Goal: Ask a question: Seek information or help from site administrators or community

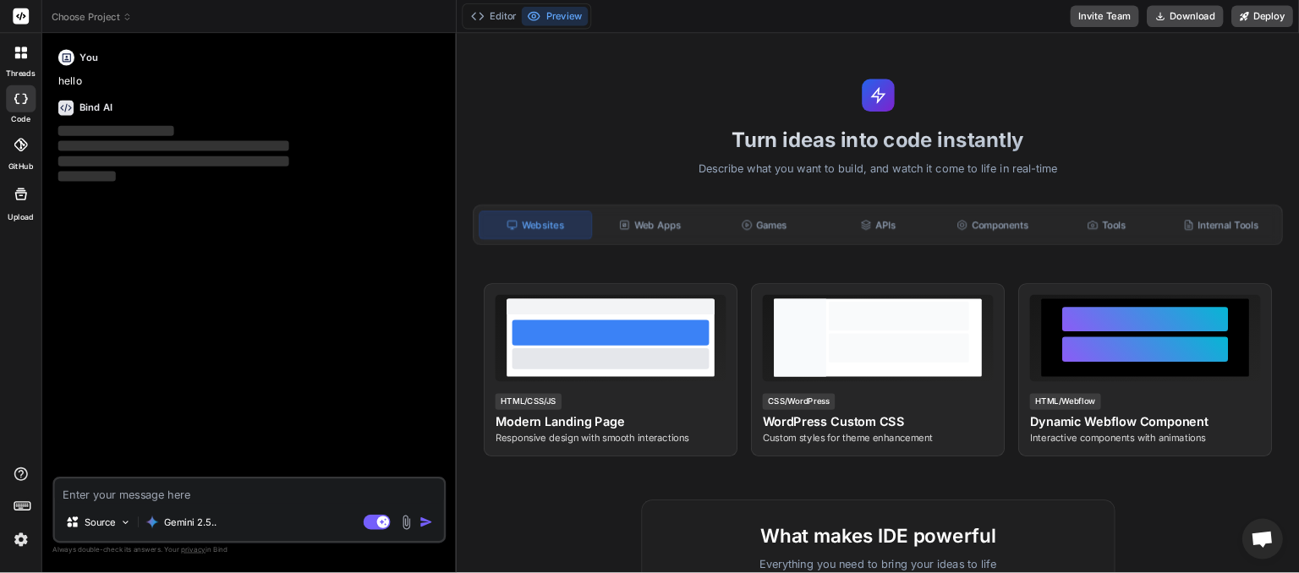
scroll to position [127, 0]
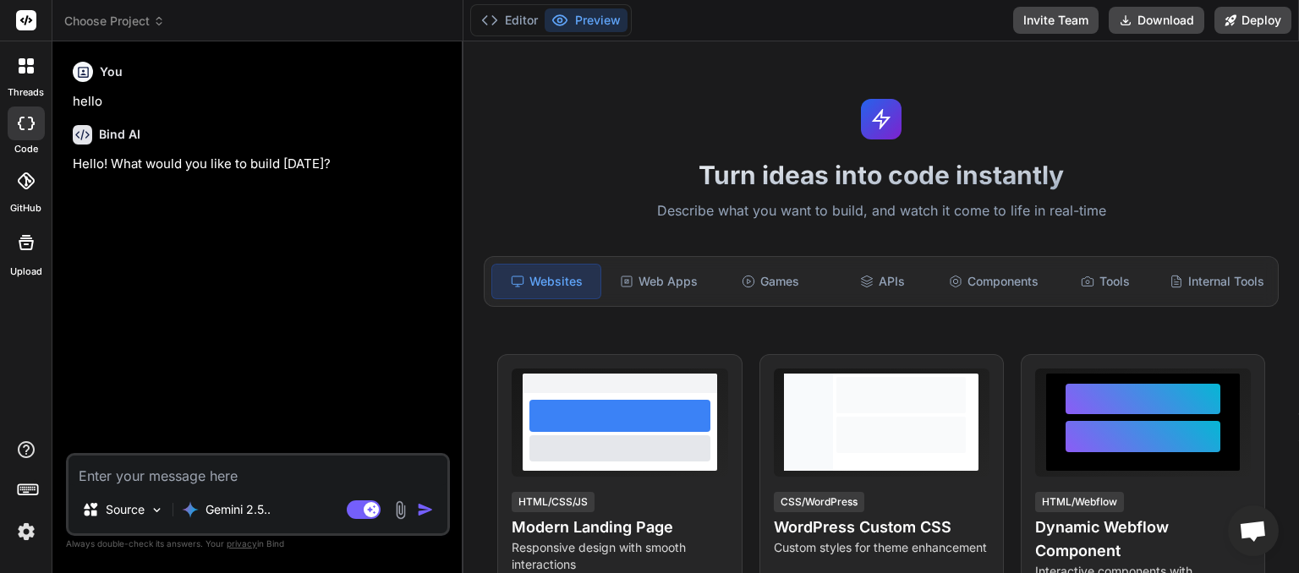
click at [155, 21] on icon at bounding box center [159, 21] width 12 height 12
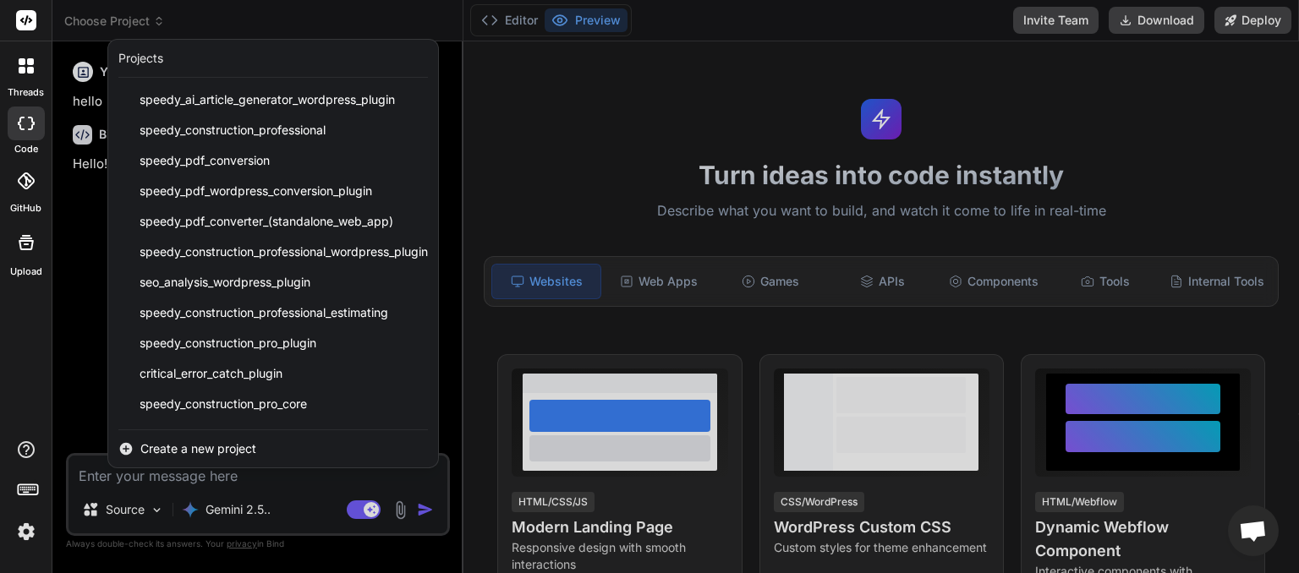
scroll to position [240, 0]
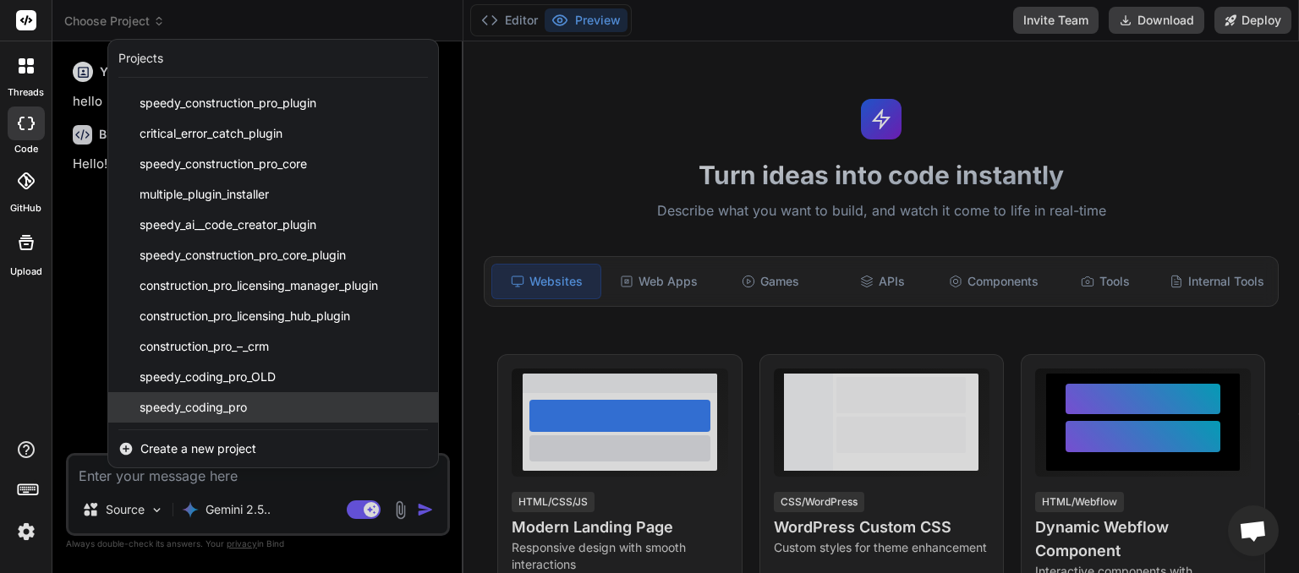
click at [227, 414] on span "speedy_coding_pro" at bounding box center [193, 407] width 107 height 17
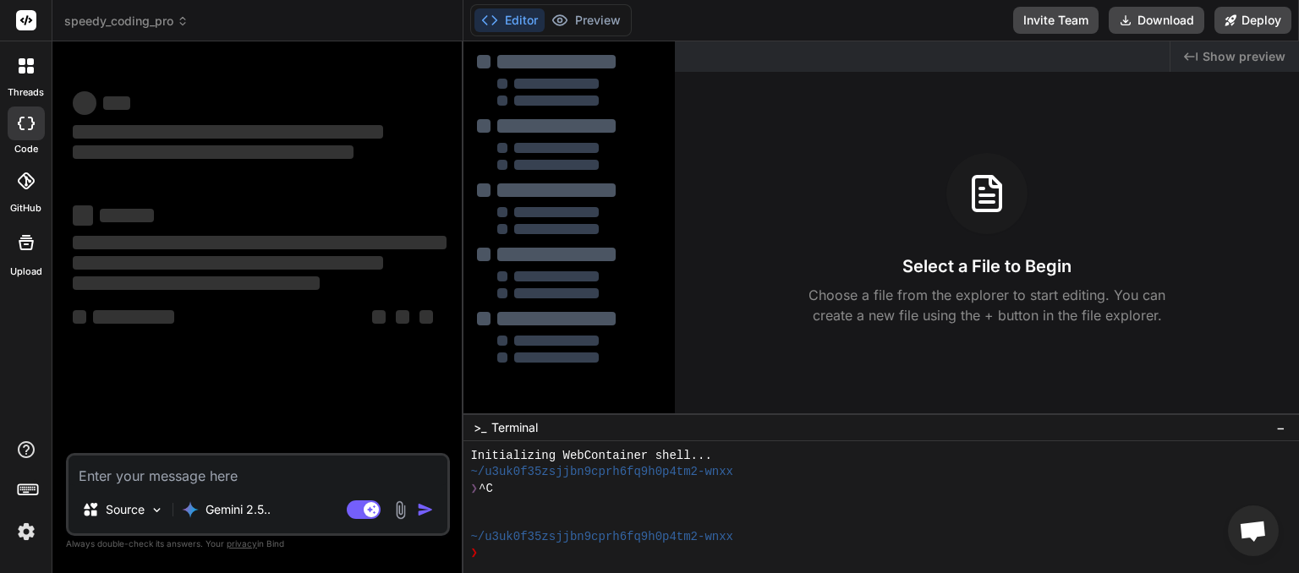
scroll to position [16, 0]
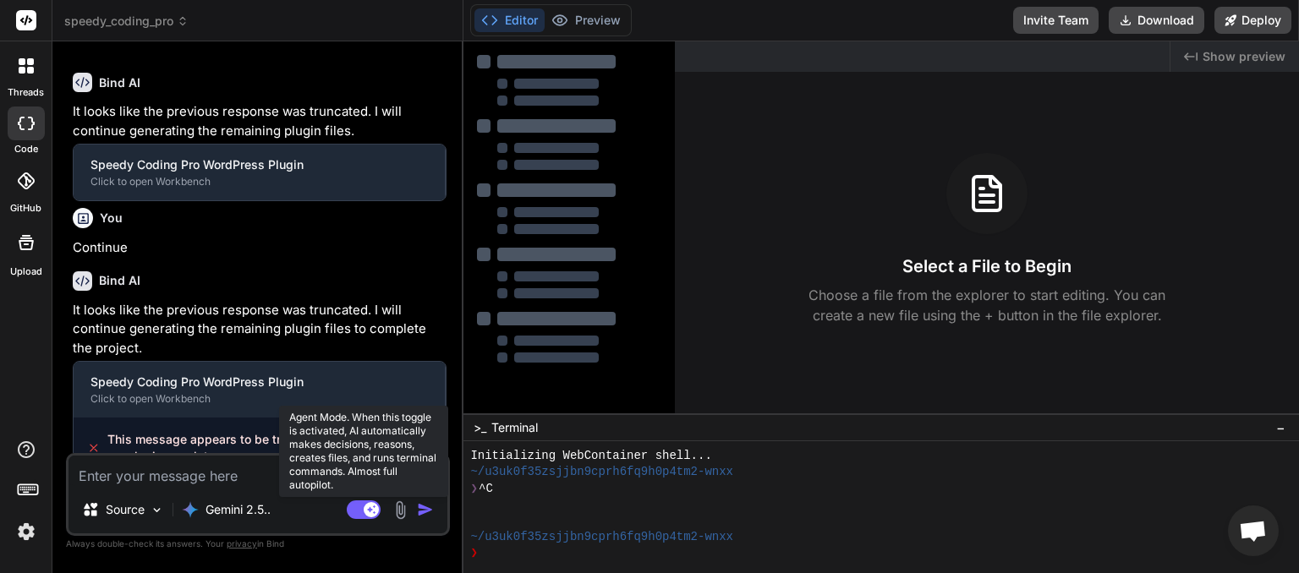
click at [354, 513] on rect at bounding box center [364, 510] width 34 height 19
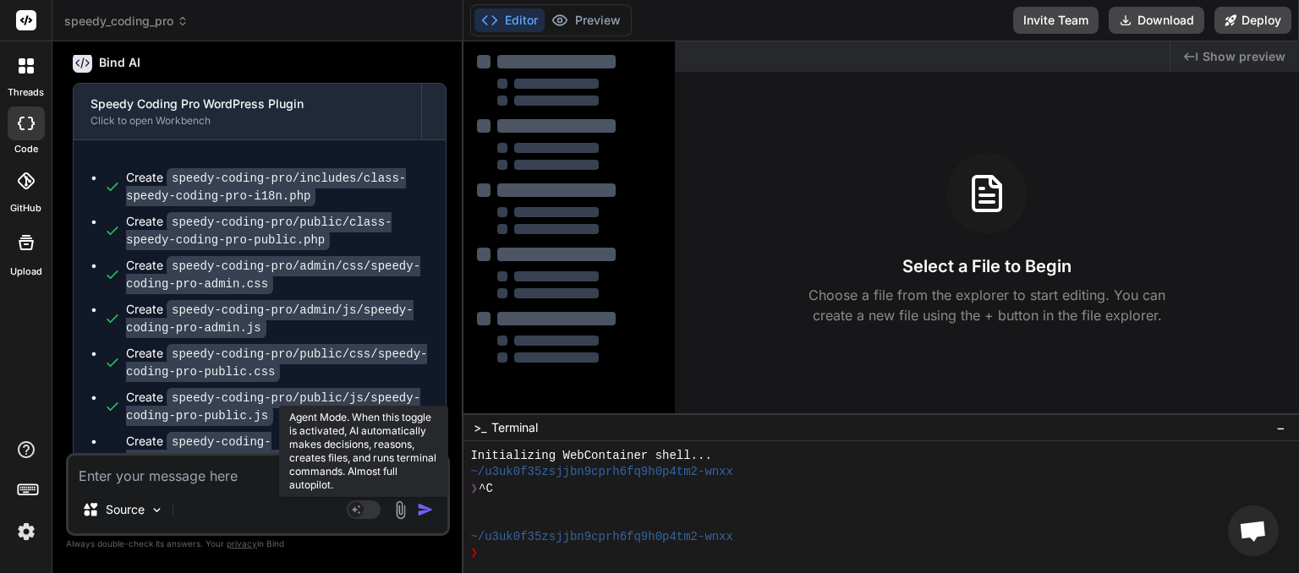
type textarea "x"
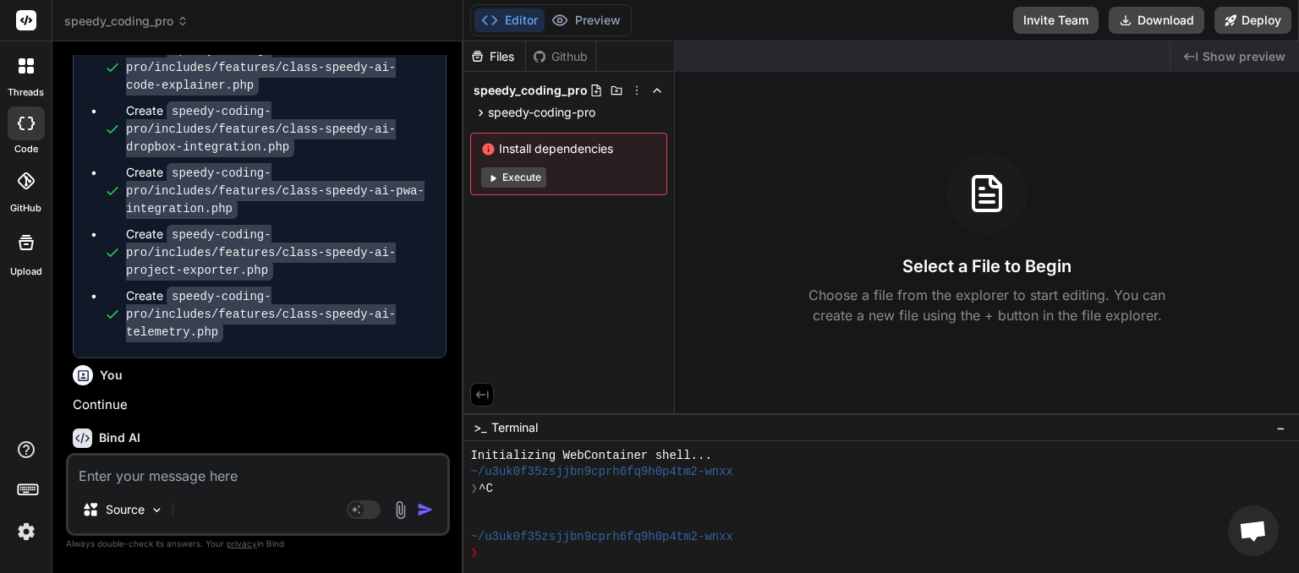
scroll to position [3619, 0]
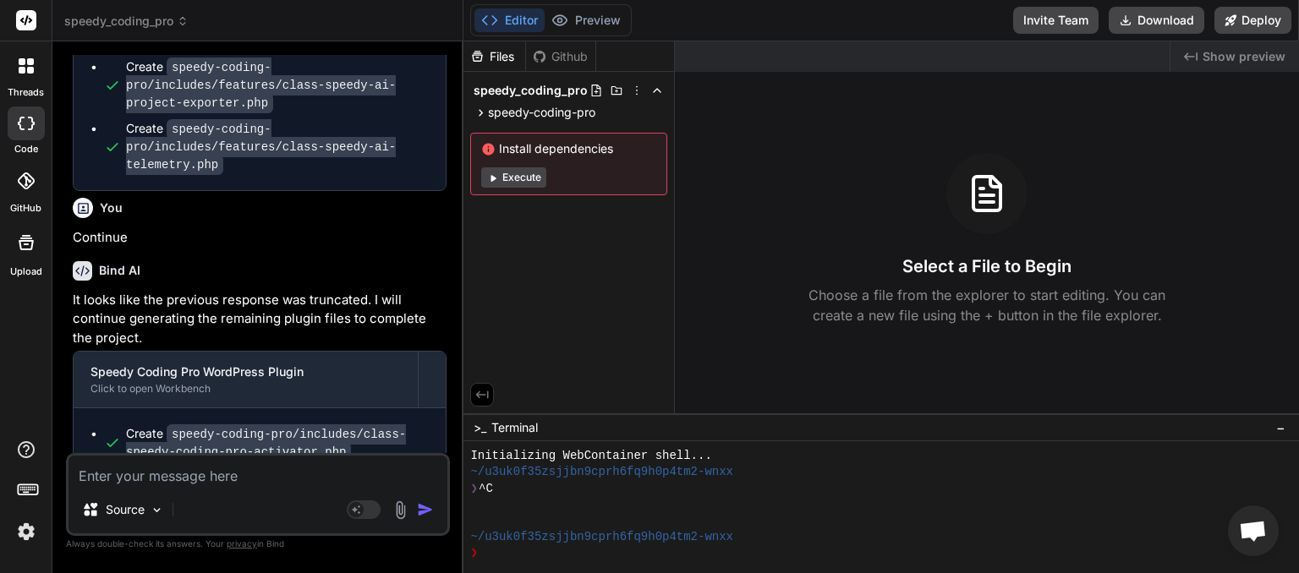
drag, startPoint x: 216, startPoint y: 436, endPoint x: 107, endPoint y: 420, distance: 110.3
copy span "This message appears to be truncated. The response may be incomplete."
paste textarea "This message appears to be truncated. The response may be incomplete."
type textarea "This message appears to be truncated. The response may be incomplete."
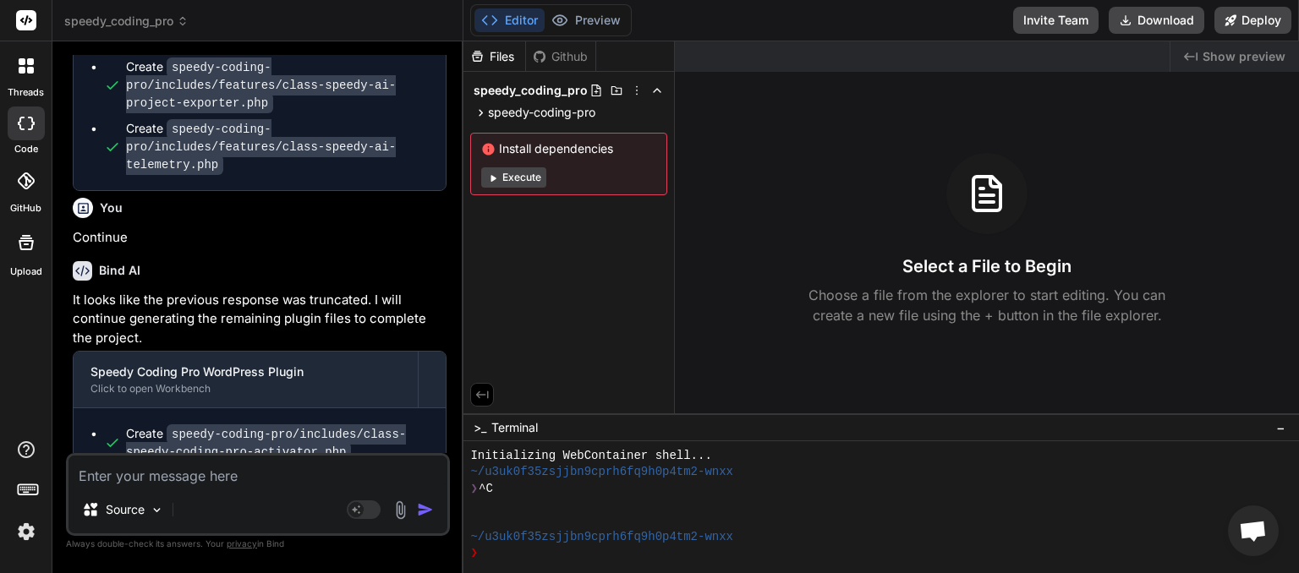
type textarea "x"
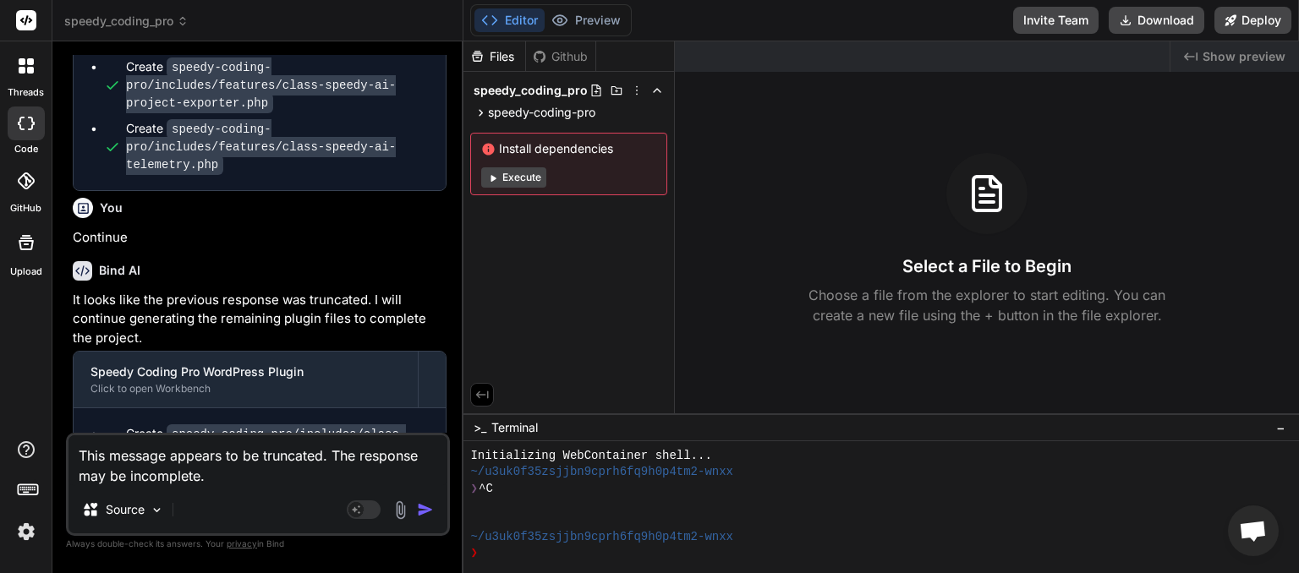
type textarea "This message appears to be truncated. The response may be incomplete."
click at [425, 507] on img "button" at bounding box center [425, 510] width 17 height 17
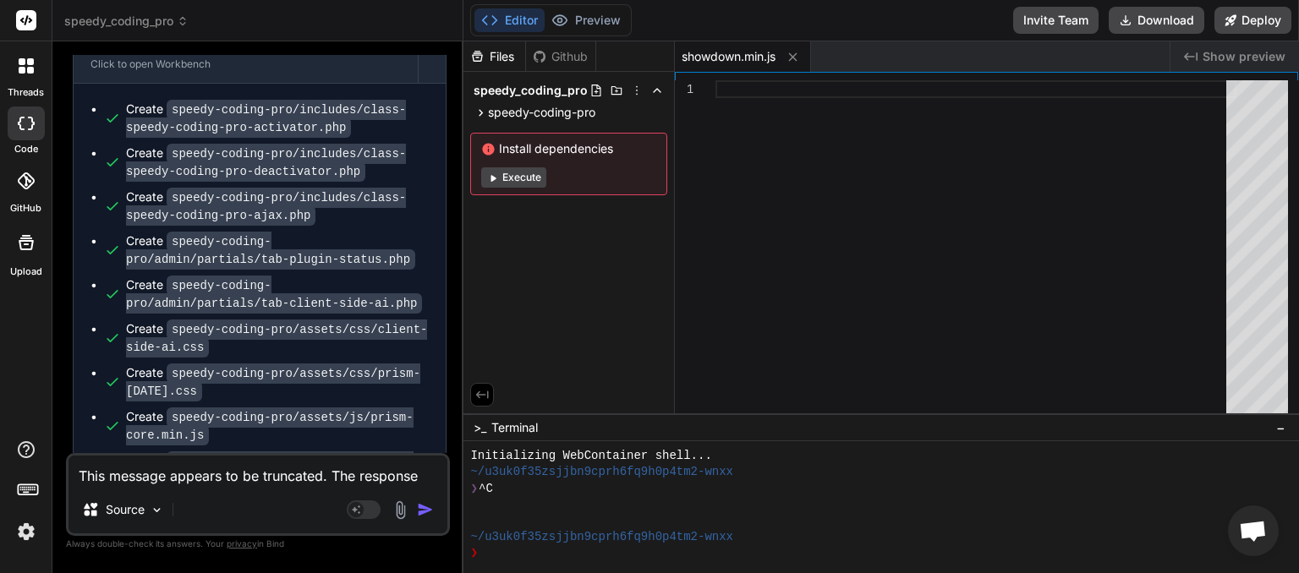
scroll to position [4005, 0]
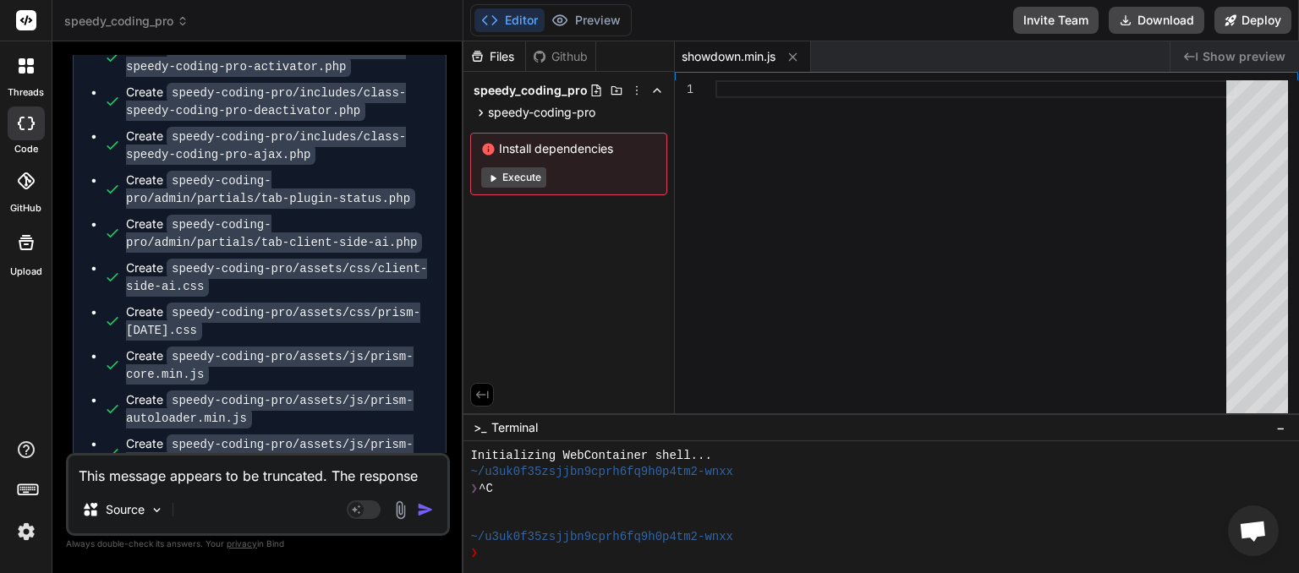
drag, startPoint x: 247, startPoint y: 440, endPoint x: 107, endPoint y: 417, distance: 141.4
copy span "This message appears to be truncated. The response may be incomplete."
click at [138, 482] on textarea "This message appears to be truncated. The response may be incomplete." at bounding box center [258, 471] width 379 height 30
paste textarea
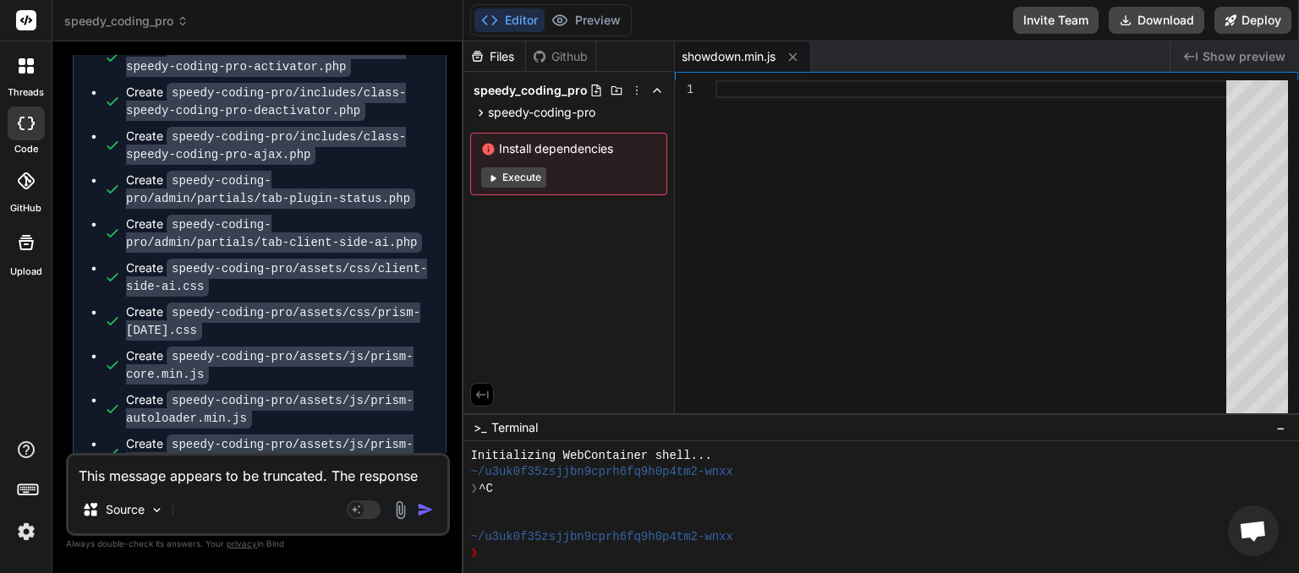
type textarea "x"
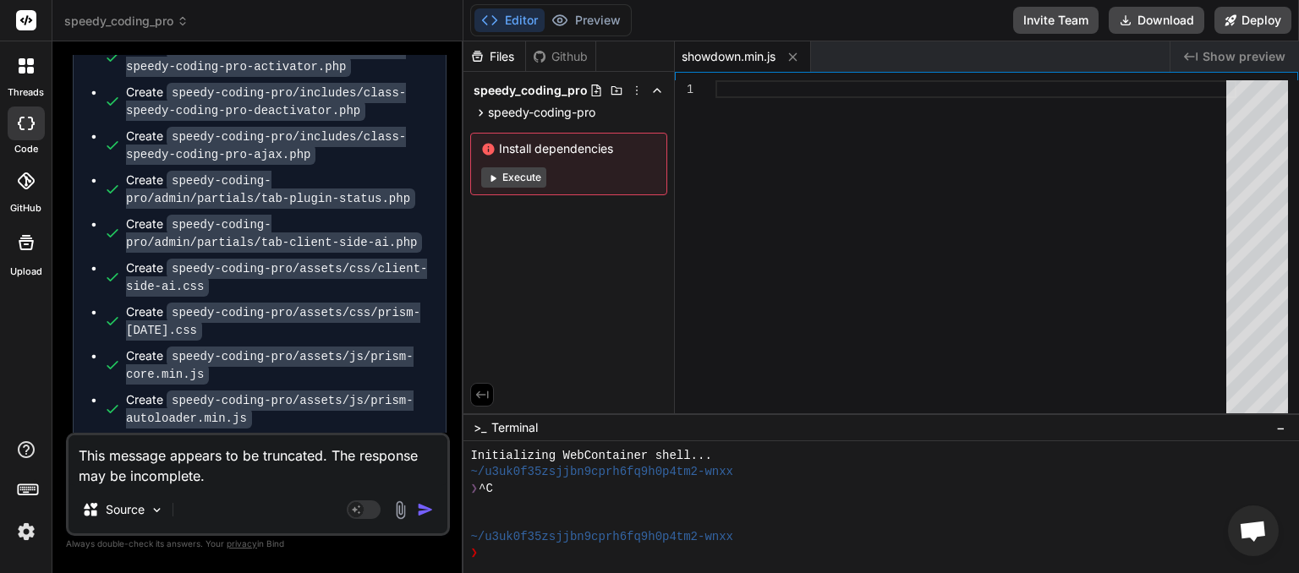
type textarea "This message appears to be truncated. The response may be incomplete."
click at [427, 511] on img "button" at bounding box center [425, 510] width 17 height 17
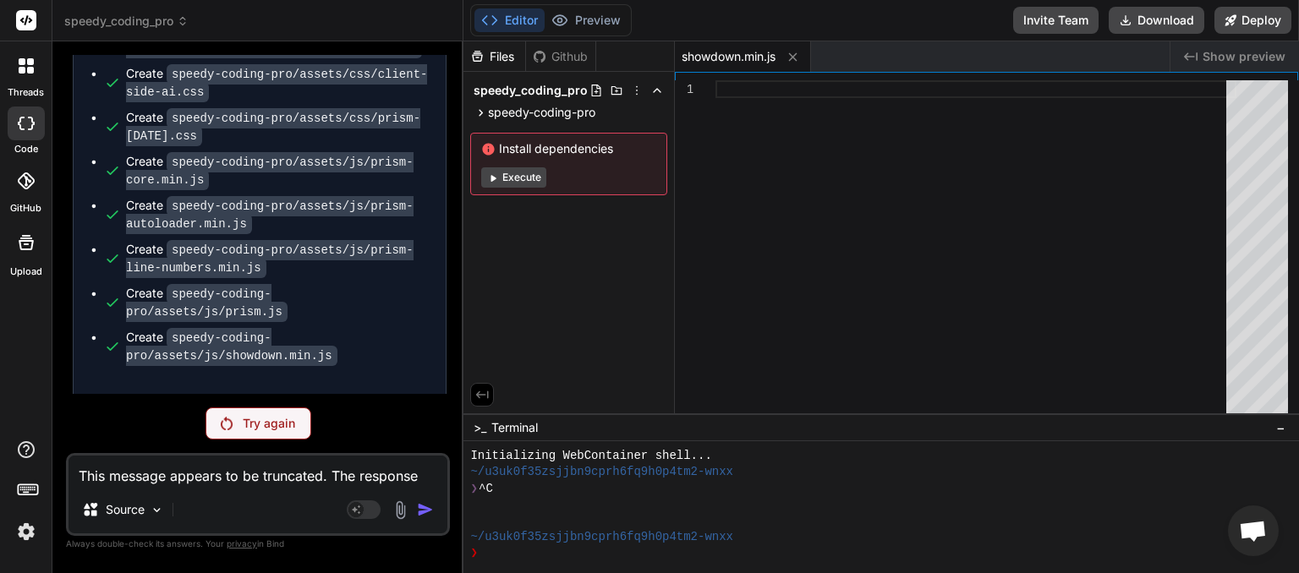
scroll to position [4140, 0]
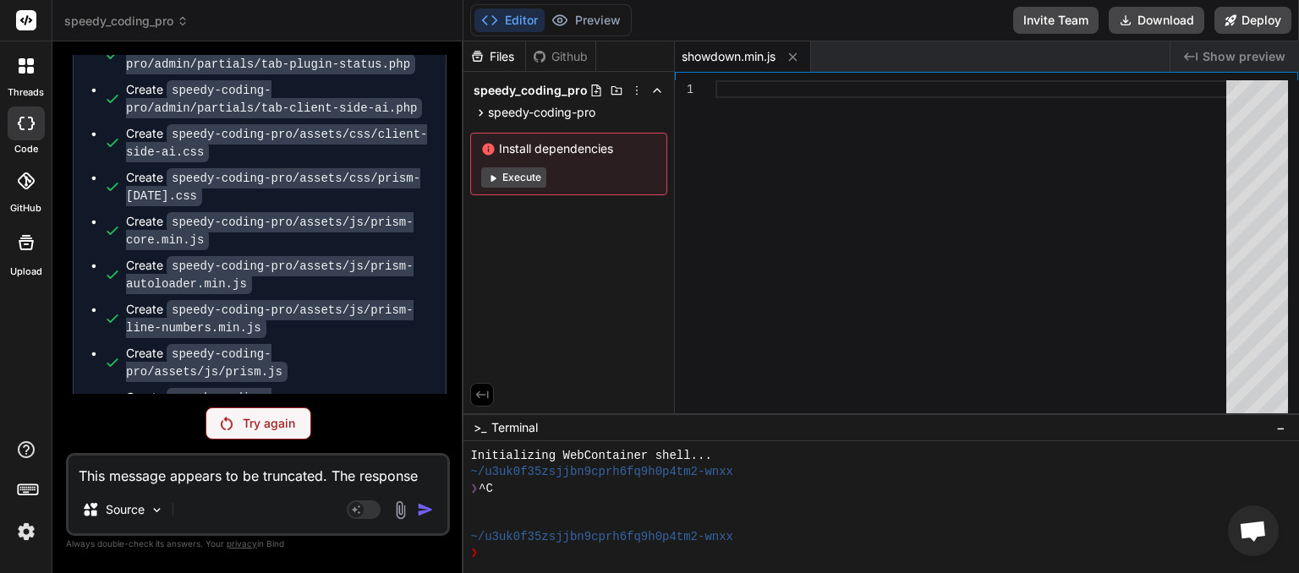
click at [246, 430] on p "Try again" at bounding box center [269, 423] width 52 height 17
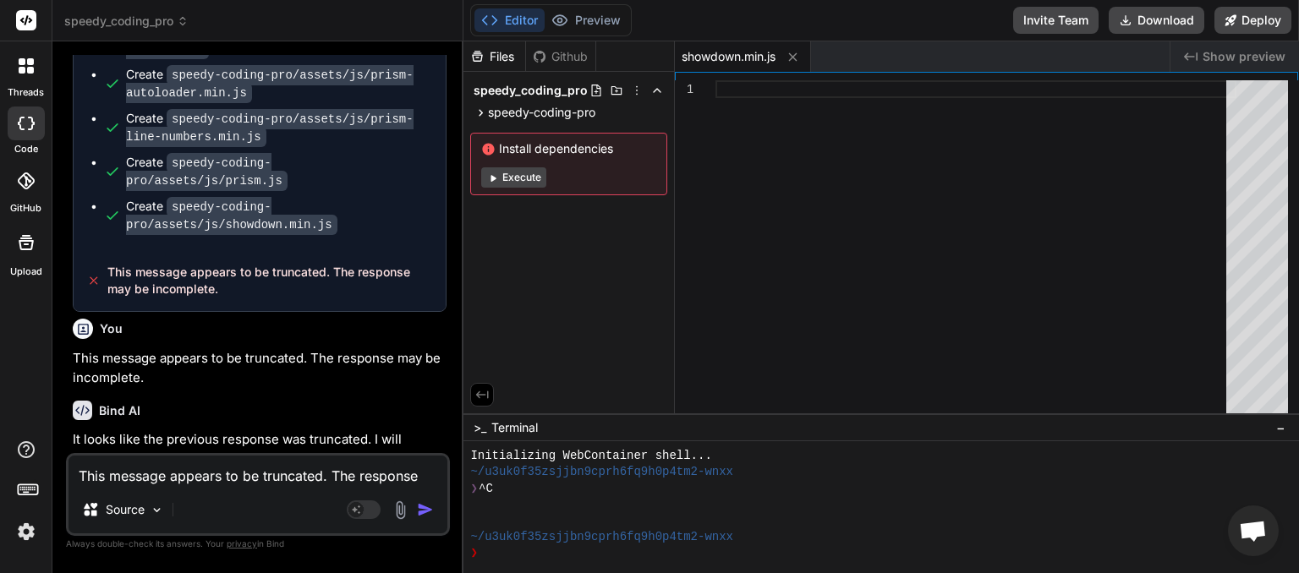
scroll to position [4392, 0]
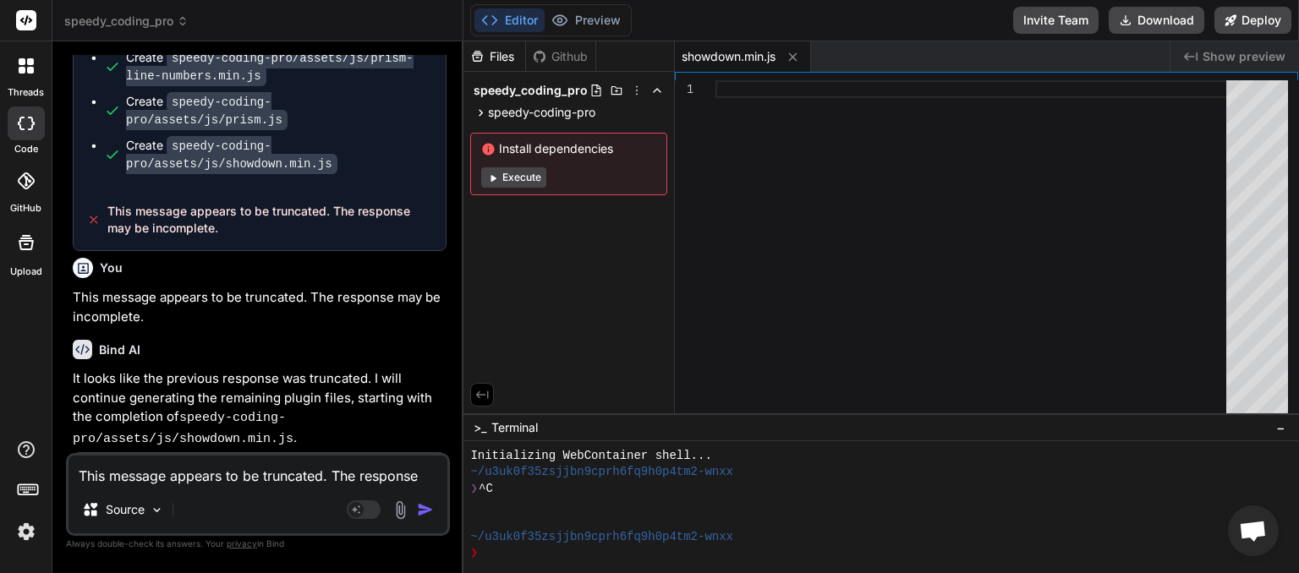
drag, startPoint x: 219, startPoint y: 431, endPoint x: 117, endPoint y: 411, distance: 104.3
copy span "This message appears to be truncated. The response may be incomplete."
paste textarea
type textarea "x"
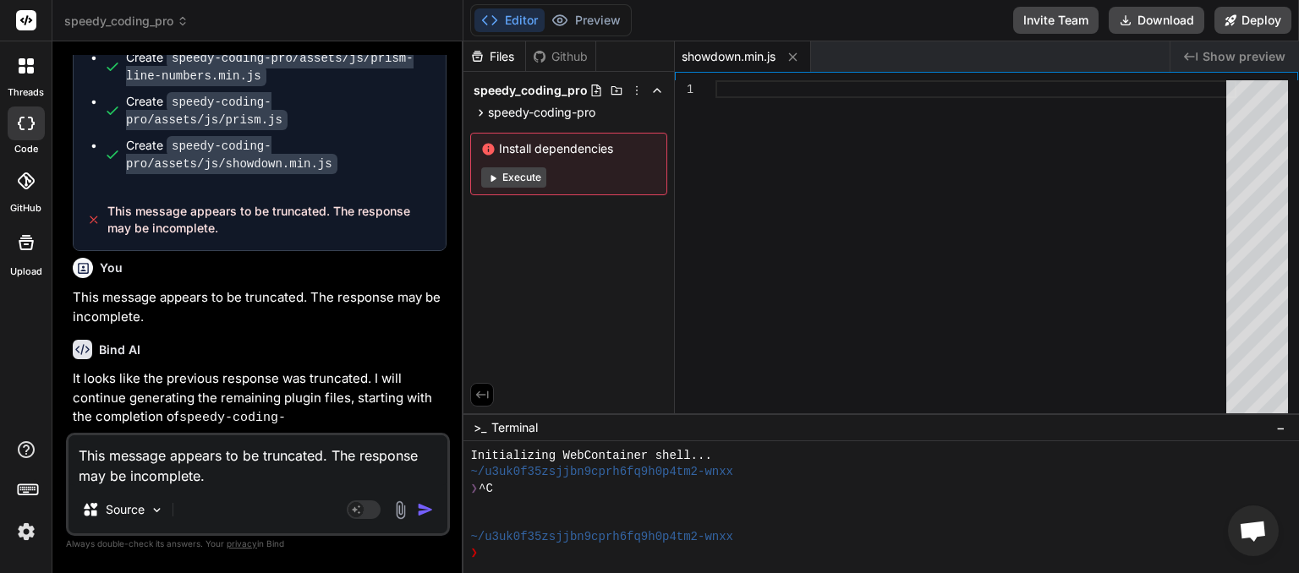
type textarea "This message appears to be truncated. The response may be incomplete."
type textarea "x"
type textarea "This message appears to be truncated. The response may be incomplete. k"
type textarea "x"
type textarea "This message appears to be truncated. The response may be incomplete. ke"
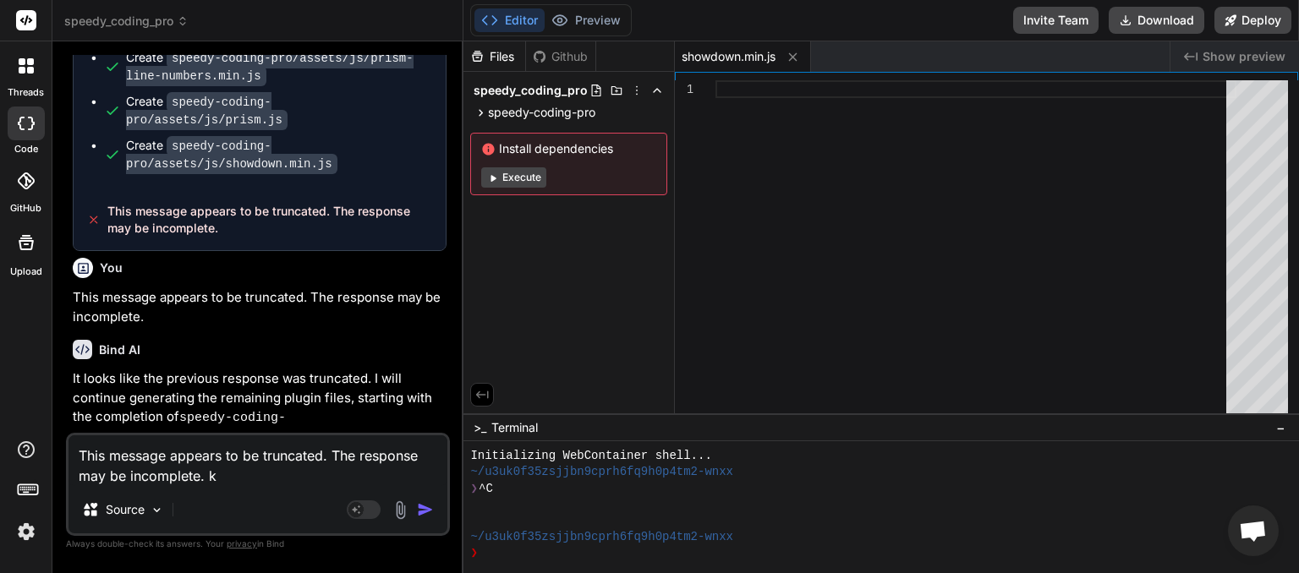
type textarea "x"
type textarea "This message appears to be truncated. The response may be incomplete. [PERSON_N…"
type textarea "x"
type textarea "This message appears to be truncated. The response may be incomplete. keep"
type textarea "x"
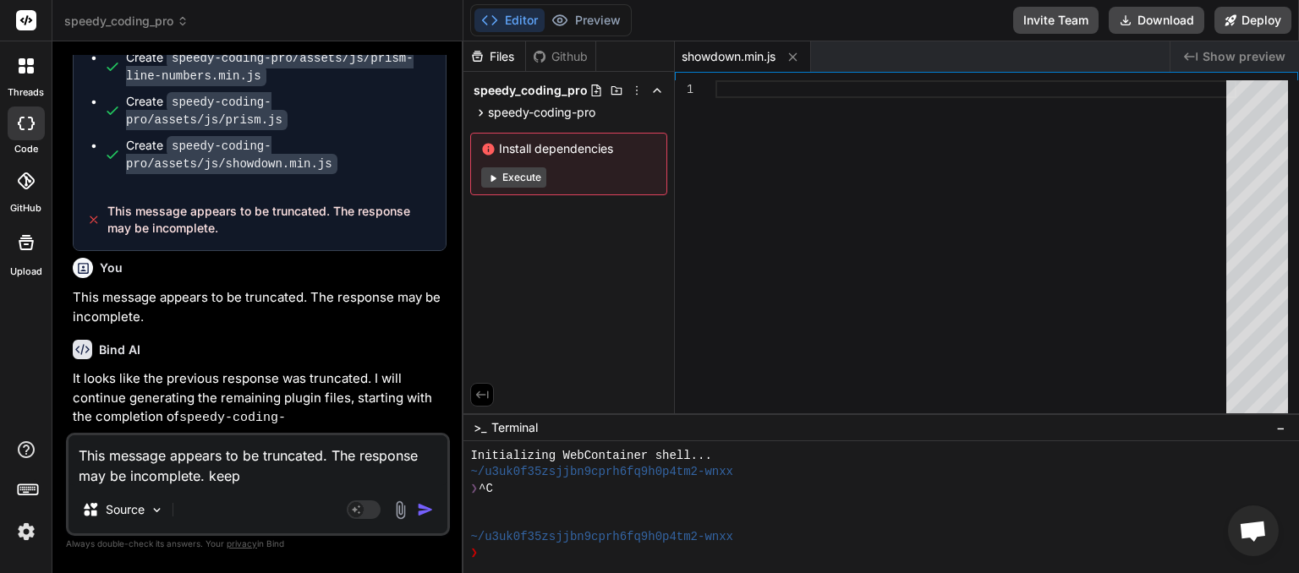
type textarea "This message appears to be truncated. The response may be incomplete. keeps"
type textarea "x"
type textarea "This message appears to be truncated. The response may be incomplete. keeps"
type textarea "x"
type textarea "This message appears to be truncated. The response may be incomplete. keeps t"
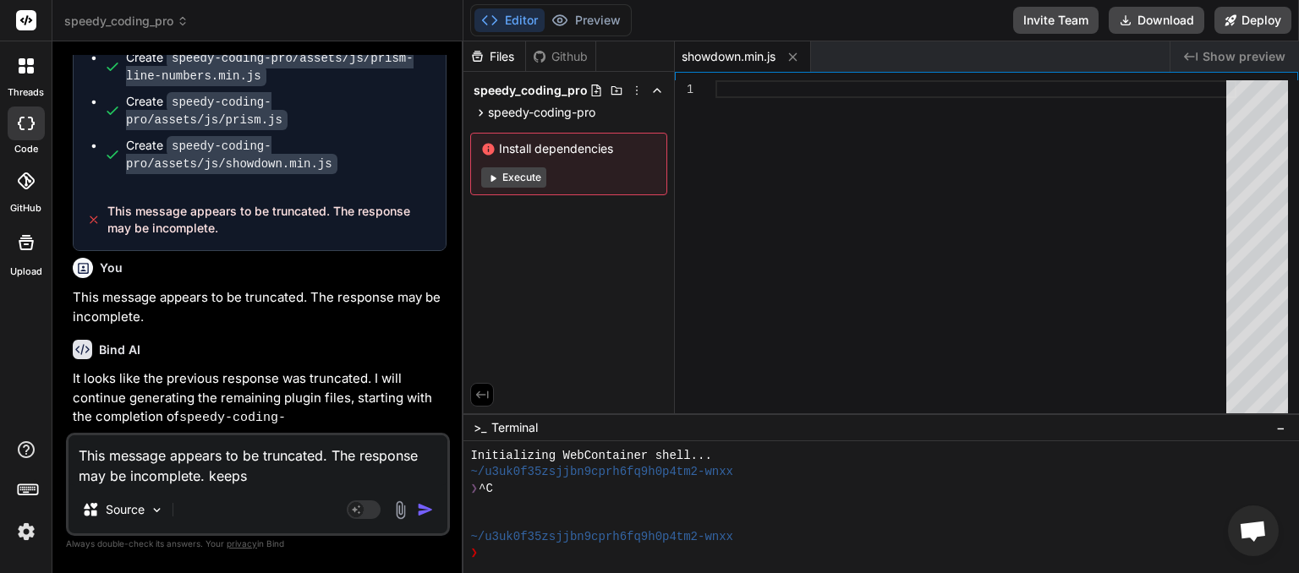
type textarea "x"
type textarea "This message appears to be truncated. The response may be incomplete. keeps tr"
type textarea "x"
type textarea "This message appears to be truncated. The response may be incomplete. keeps tru"
type textarea "x"
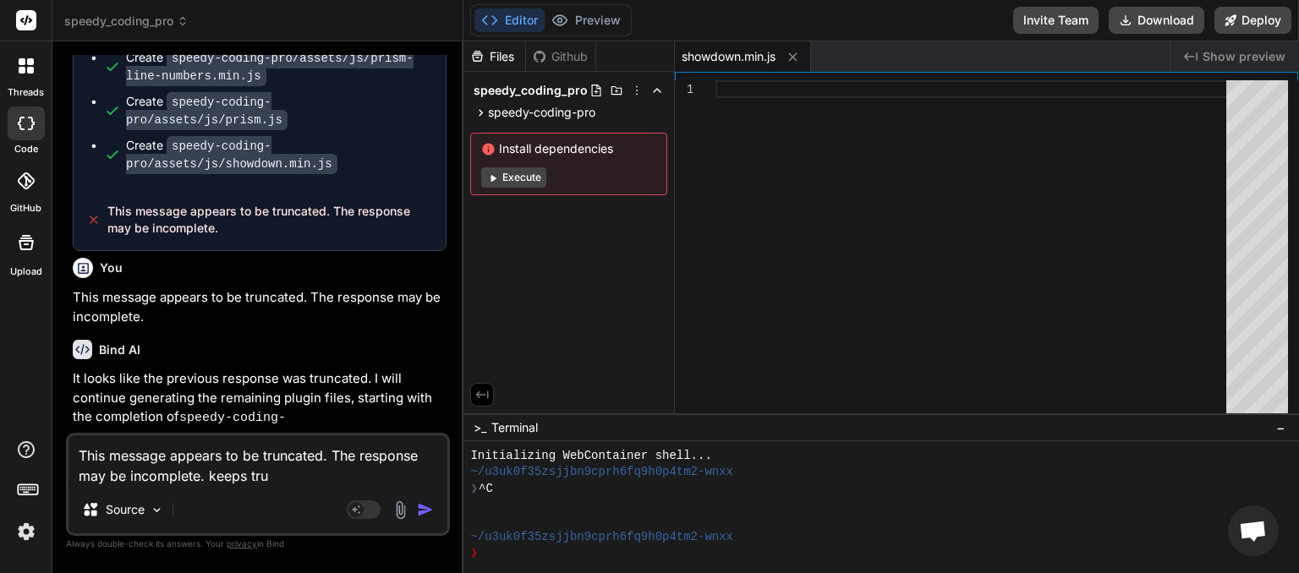
type textarea "This message appears to be truncated. The response may be incomplete. keeps trub"
type textarea "x"
type textarea "This message appears to be truncated. The response may be incomplete. keeps tru"
type textarea "x"
type textarea "This message appears to be truncated. The response may be incomplete. keeps trun"
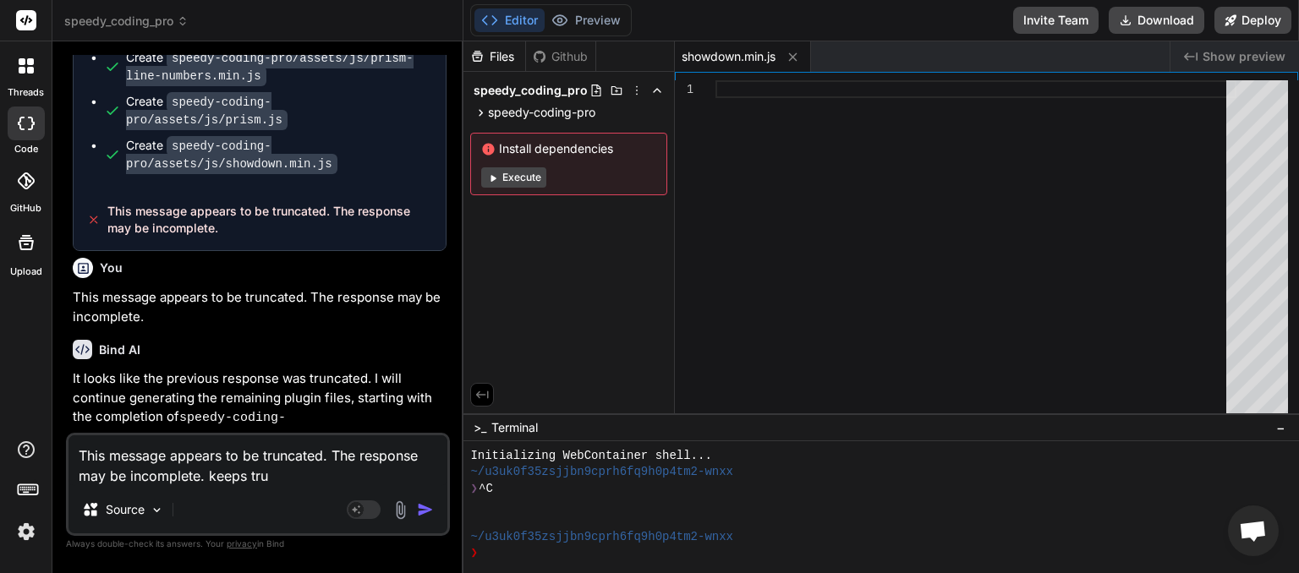
type textarea "x"
type textarea "This message appears to be truncated. The response may be incomplete. keeps tru…"
type textarea "x"
type textarea "This message appears to be truncated. The response may be incomplete. keeps tru…"
type textarea "x"
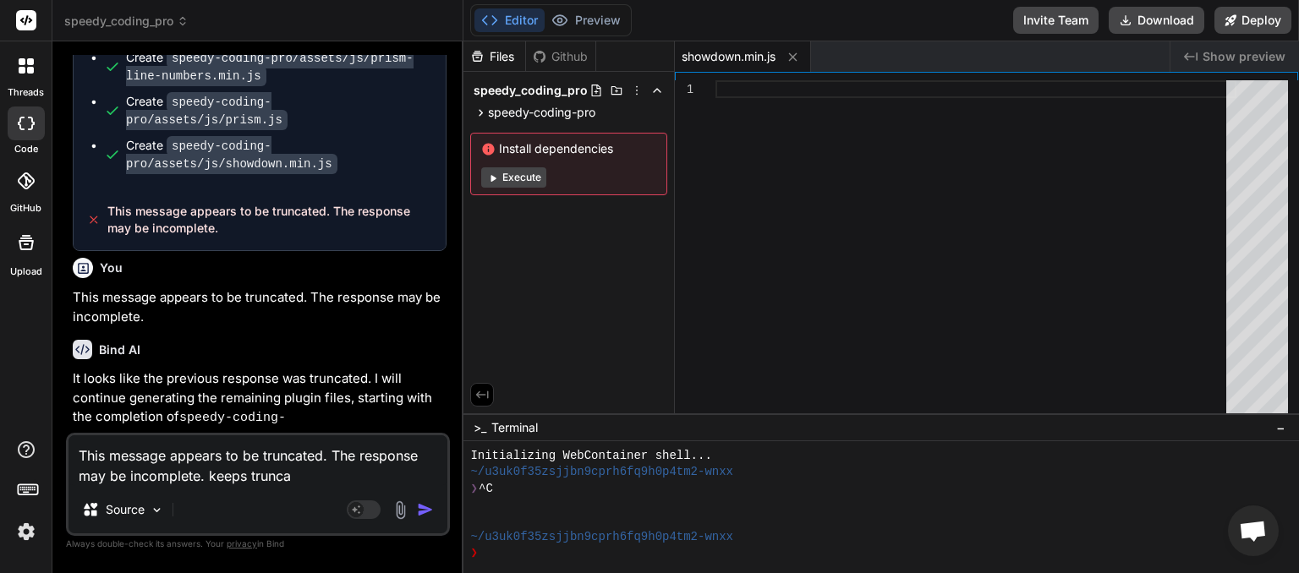
type textarea "This message appears to be truncated. The response may be incomplete. keeps tru…"
type textarea "x"
type textarea "This message appears to be truncated. The response may be incomplete. keeps tru…"
type textarea "x"
type textarea "This message appears to be truncated. The response may be incomplete. keeps tru…"
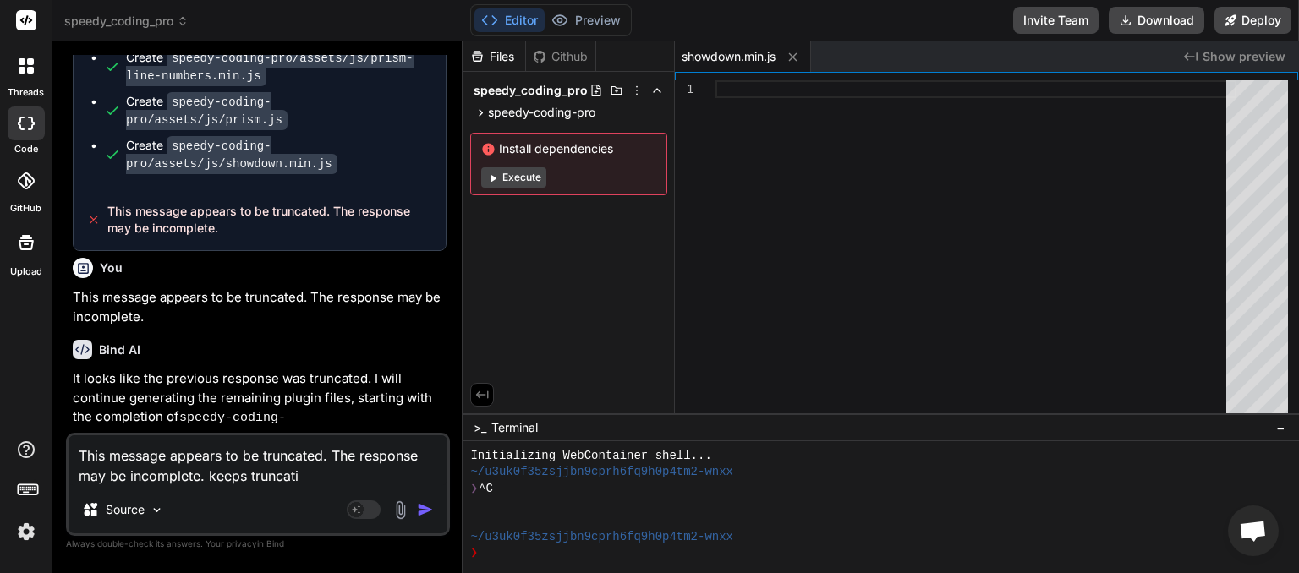
type textarea "x"
type textarea "This message appears to be truncated. The response may be incomplete. keeps tru…"
type textarea "x"
type textarea "This message appears to be truncated. The response may be incomplete. keeps tru…"
type textarea "x"
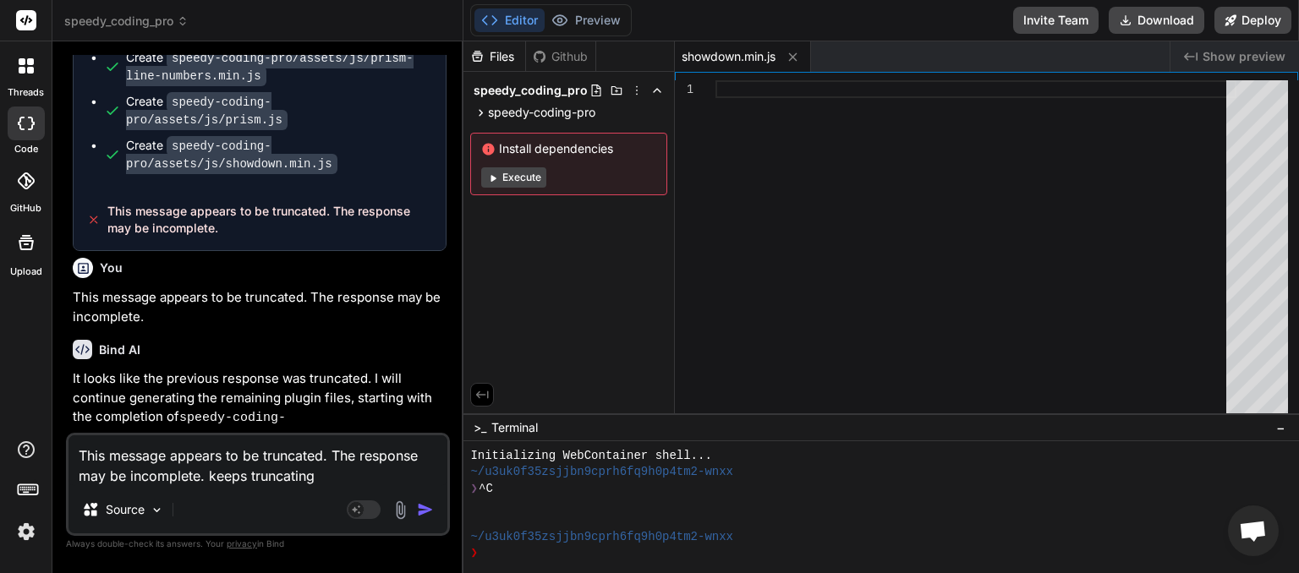
type textarea "This message appears to be truncated. The response may be incomplete. keeps tru…"
type textarea "x"
type textarea "This message appears to be truncated. The response may be incomplete. keeps tru…"
type textarea "x"
type textarea "This message appears to be truncated. The response may be incomplete. keeps tru…"
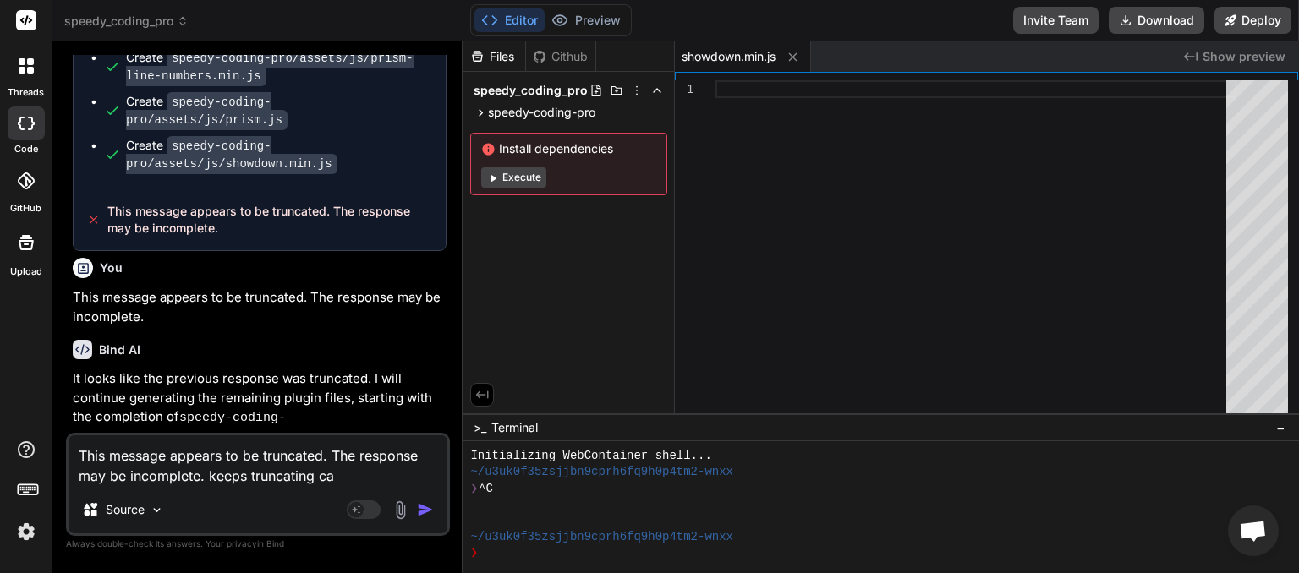
type textarea "x"
type textarea "This message appears to be truncated. The response may be incomplete. keeps tru…"
type textarea "x"
type textarea "This message appears to be truncated. The response may be incomplete. keeps tru…"
type textarea "x"
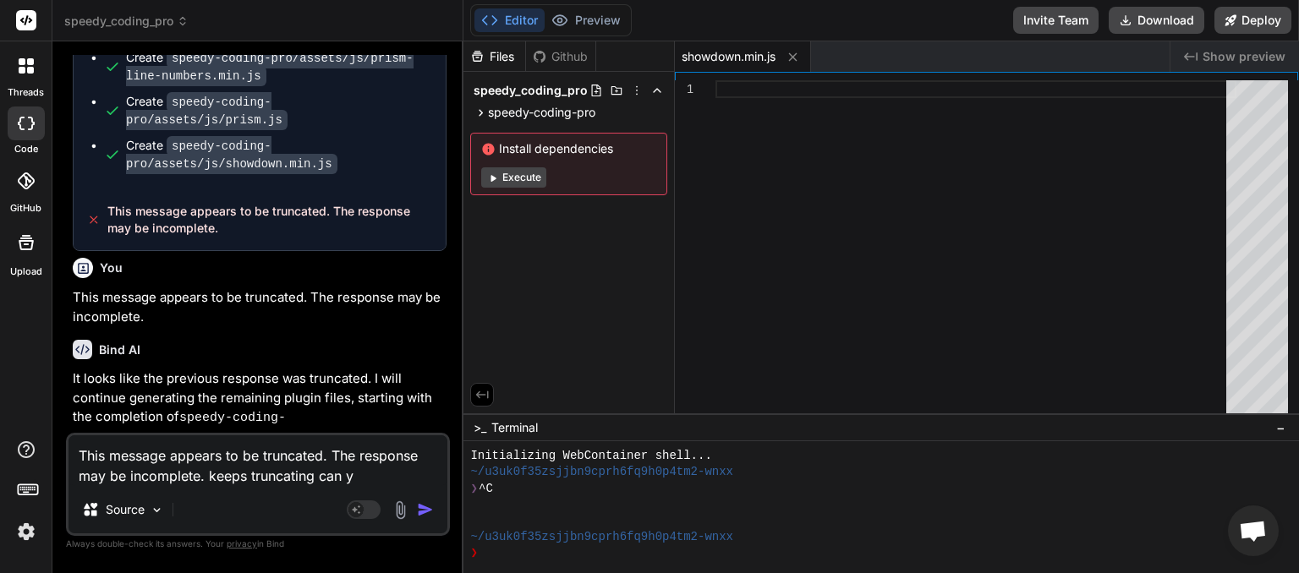
type textarea "This message appears to be truncated. The response may be incomplete. keeps tru…"
type textarea "x"
type textarea "This message appears to be truncated. The response may be incomplete. keeps tru…"
type textarea "x"
type textarea "This message appears to be truncated. The response may be incomplete. keeps tru…"
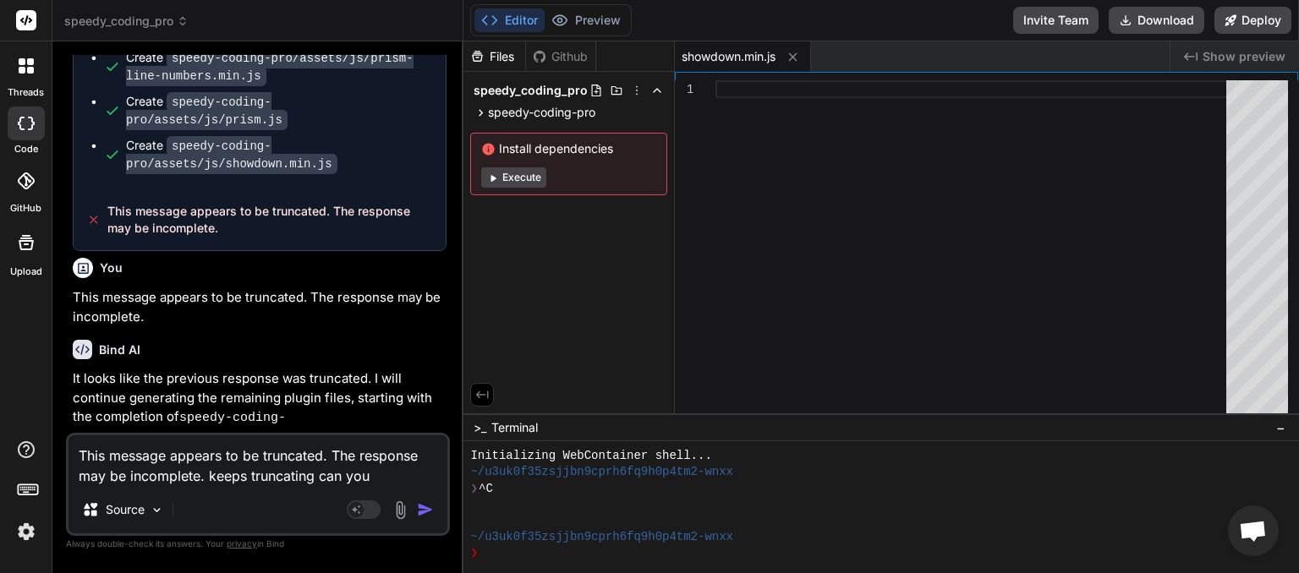
type textarea "x"
type textarea "This message appears to be truncated. The response may be incomplete. keeps tru…"
type textarea "x"
type textarea "This message appears to be truncated. The response may be incomplete. keeps tru…"
type textarea "x"
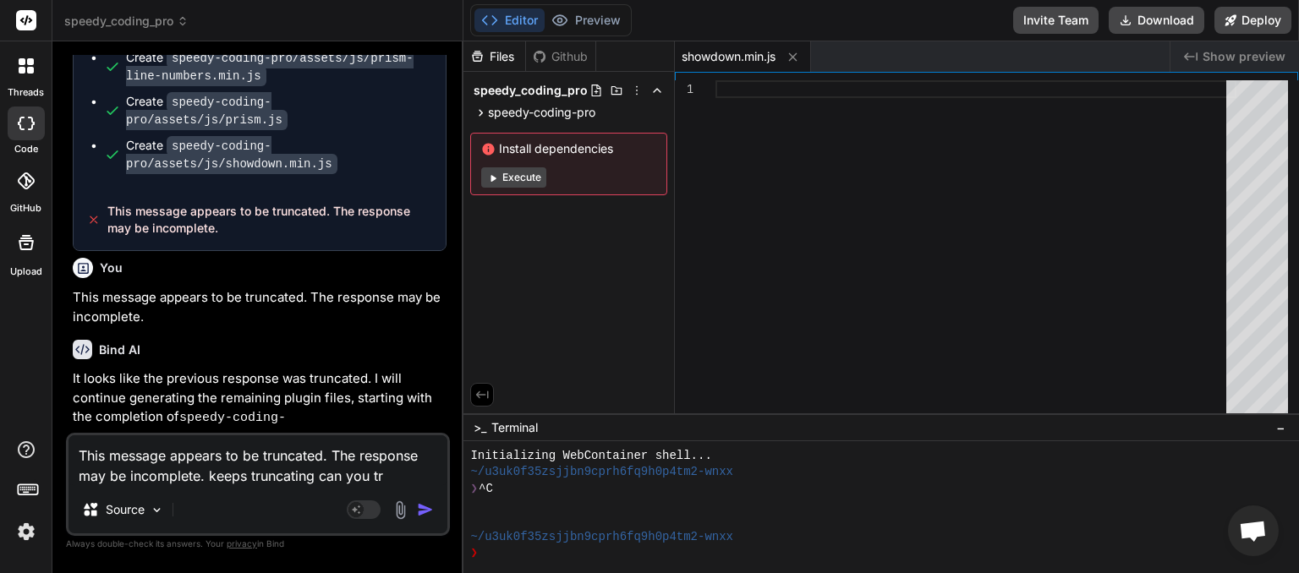
type textarea "This message appears to be truncated. The response may be incomplete. keeps tru…"
type textarea "x"
type textarea "This message appears to be truncated. The response may be incomplete. keeps tru…"
type textarea "x"
type textarea "This message appears to be truncated. The response may be incomplete. keeps tru…"
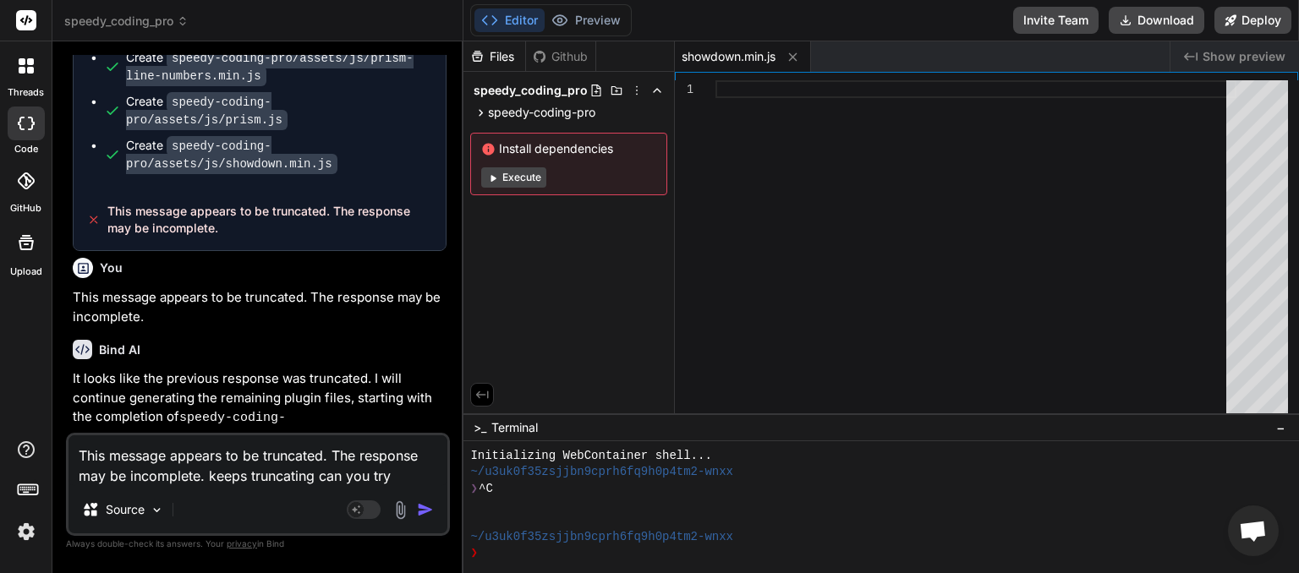
type textarea "x"
type textarea "This message appears to be truncated. The response may be incomplete. keeps tru…"
type textarea "x"
type textarea "This message appears to be truncated. The response may be incomplete. keeps tru…"
type textarea "x"
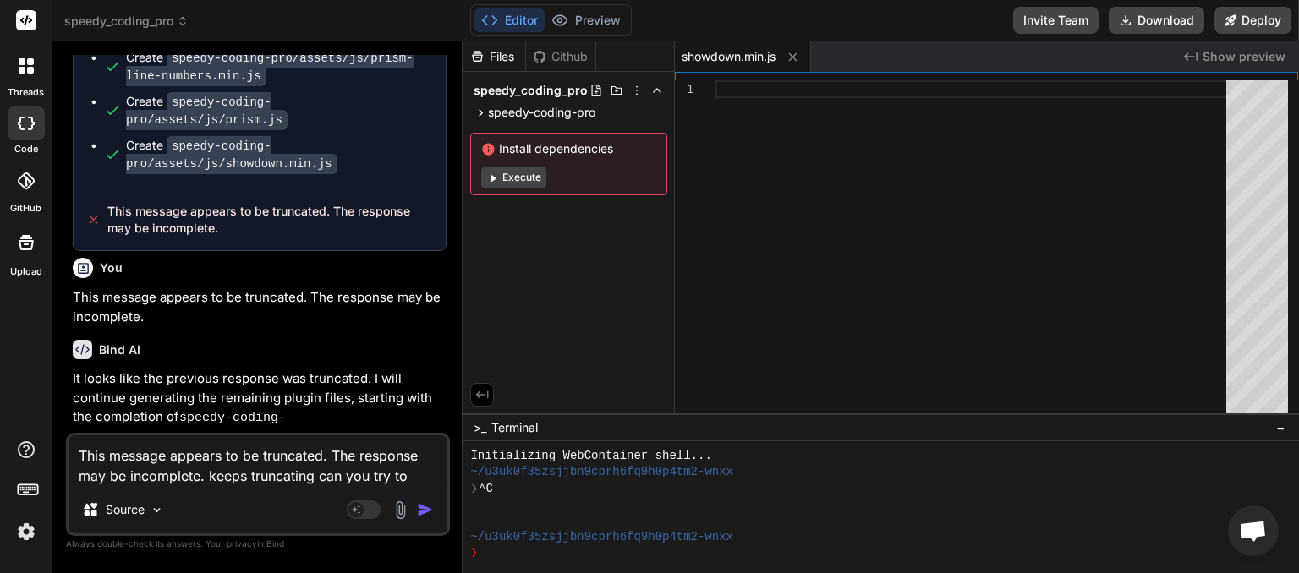
type textarea "This message appears to be truncated. The response may be incomplete. keeps tru…"
type textarea "x"
type textarea "This message appears to be truncated. The response may be incomplete. keeps tru…"
type textarea "x"
type textarea "This message appears to be truncated. The response may be incomplete. keeps tru…"
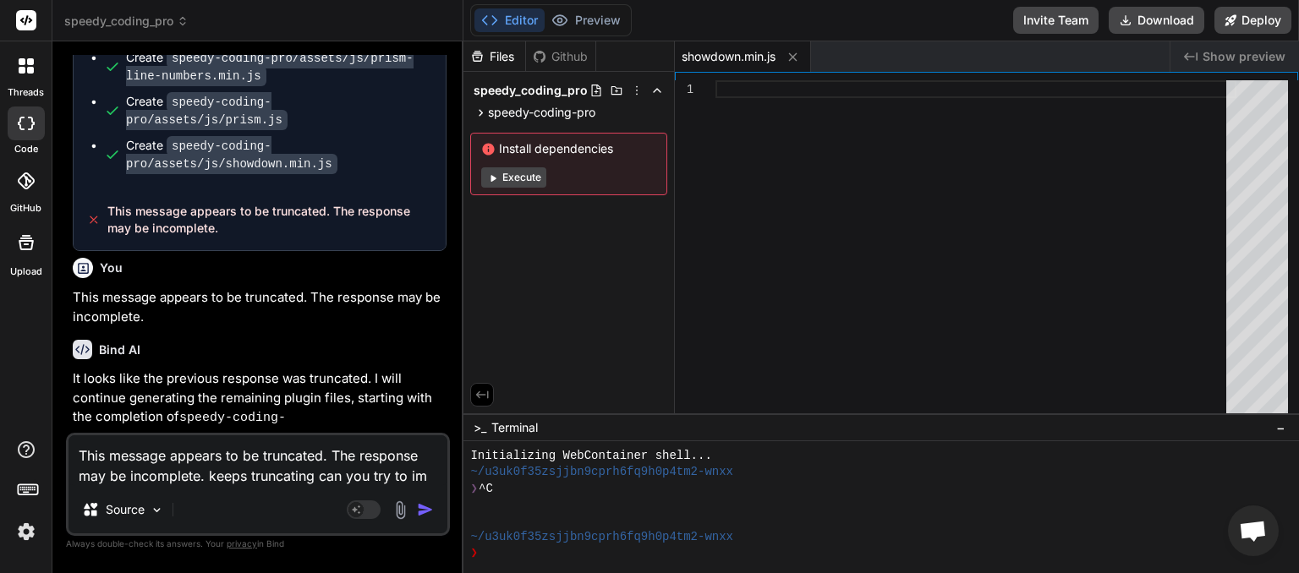
type textarea "x"
type textarea "This message appears to be truncated. The response may be incomplete. keeps tru…"
type textarea "x"
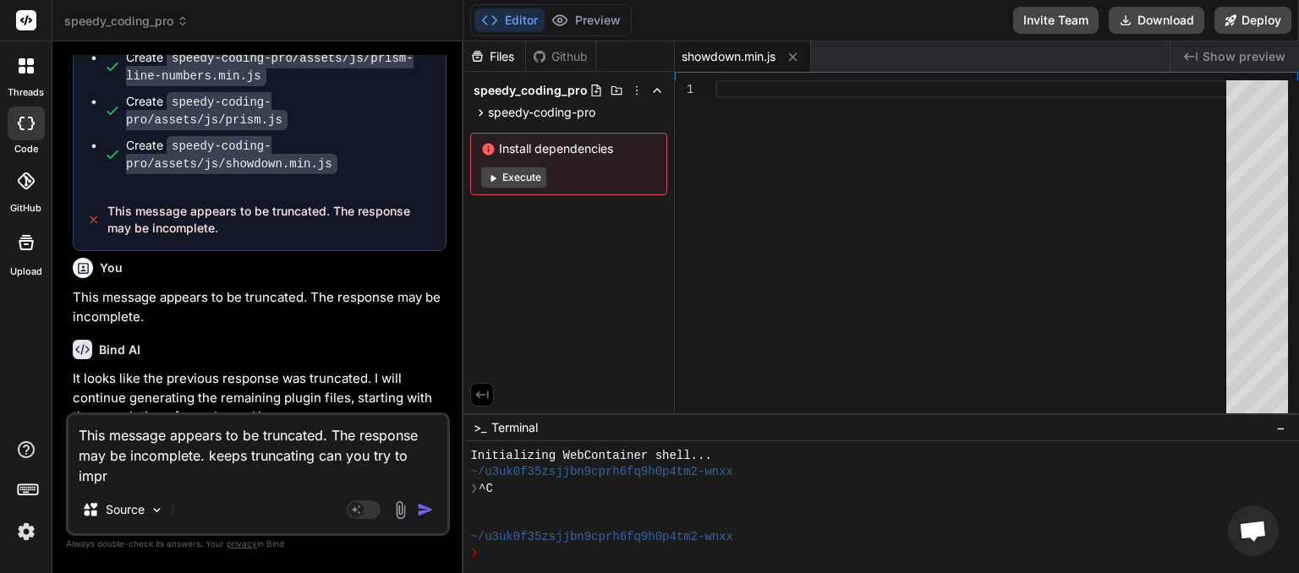
type textarea "This message appears to be truncated. The response may be incomplete. keeps tru…"
type textarea "x"
type textarea "This message appears to be truncated. The response may be incomplete. keeps tru…"
type textarea "x"
type textarea "This message appears to be truncated. The response may be incomplete. keeps tru…"
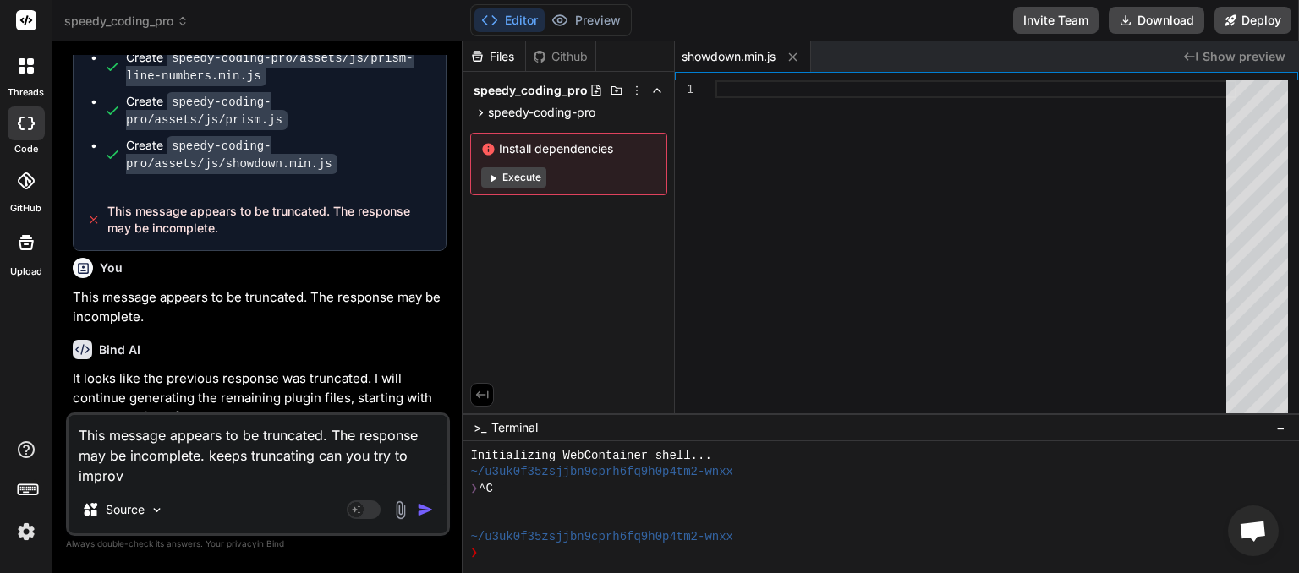
type textarea "x"
type textarea "This message appears to be truncated. The response may be incomplete. keeps tru…"
type textarea "x"
type textarea "This message appears to be truncated. The response may be incomplete. keeps tru…"
type textarea "x"
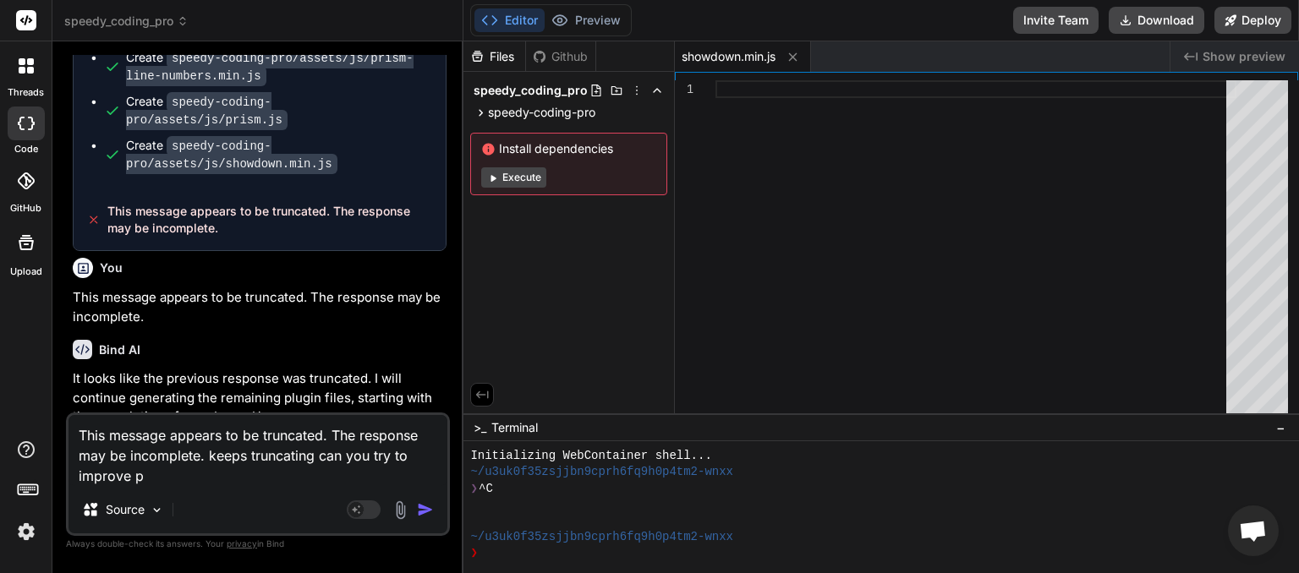
type textarea "This message appears to be truncated. The response may be incomplete. keeps tru…"
type textarea "x"
type textarea "This message appears to be truncated. The response may be incomplete. keeps tru…"
type textarea "x"
type textarea "This message appears to be truncated. The response may be incomplete. keeps tru…"
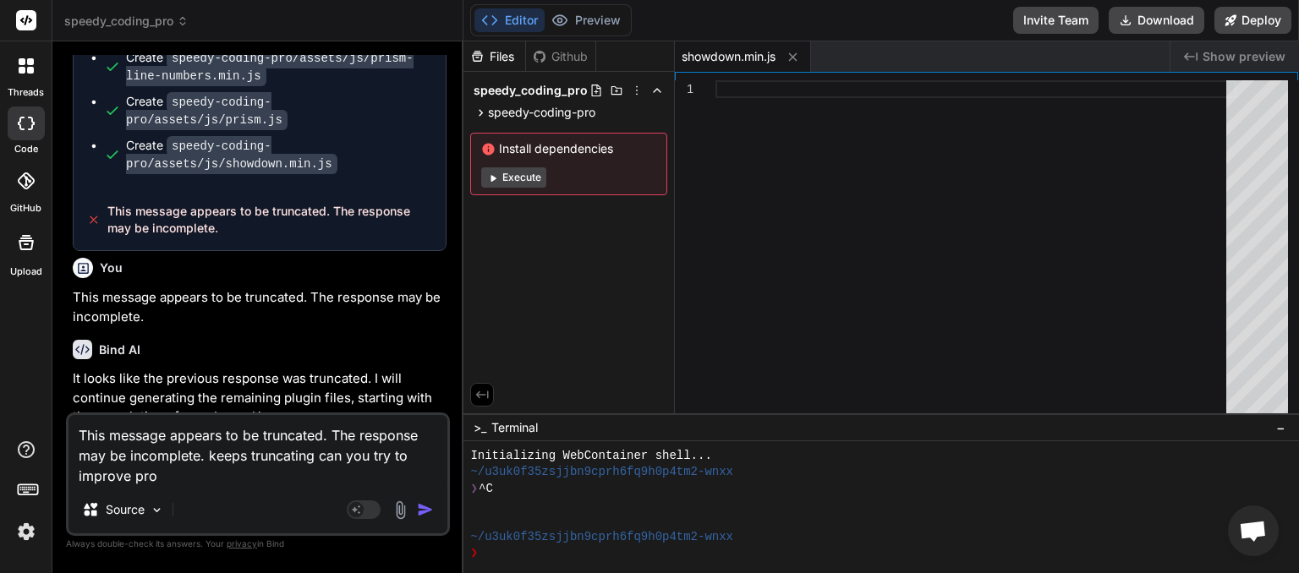
type textarea "x"
type textarea "This message appears to be truncated. The response may be incomplete. keeps tru…"
type textarea "x"
type textarea "This message appears to be truncated. The response may be incomplete. keeps tru…"
type textarea "x"
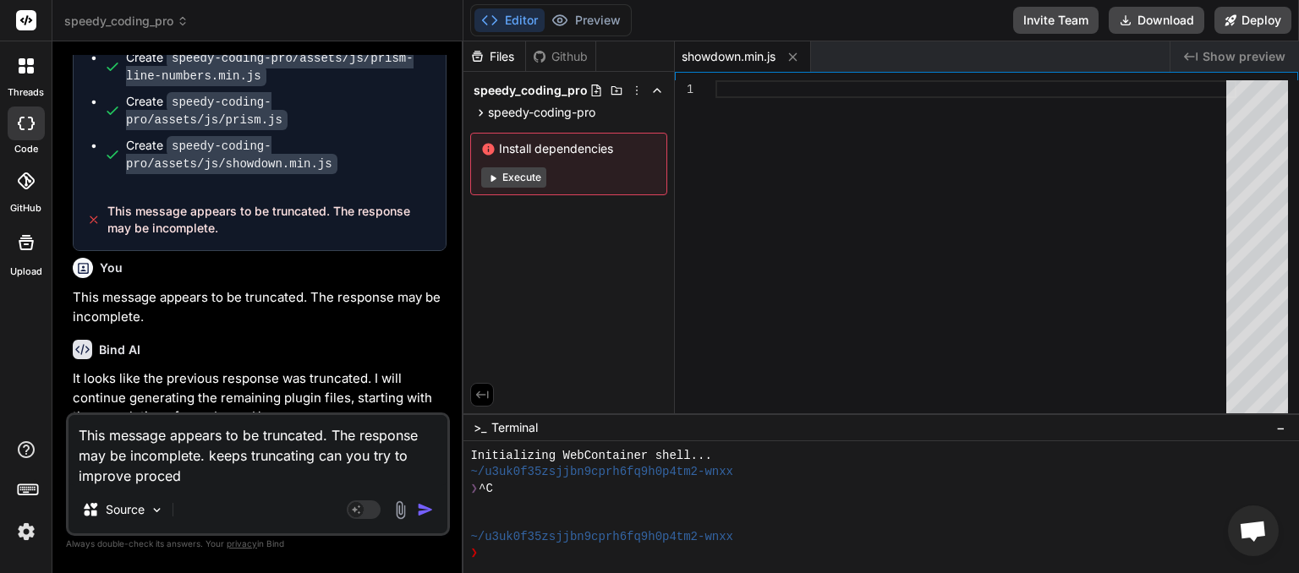
type textarea "This message appears to be truncated. The response may be incomplete. keeps tru…"
type textarea "x"
type textarea "This message appears to be truncated. The response may be incomplete. keeps tru…"
type textarea "x"
type textarea "This message appears to be truncated. The response may be incomplete. keeps tru…"
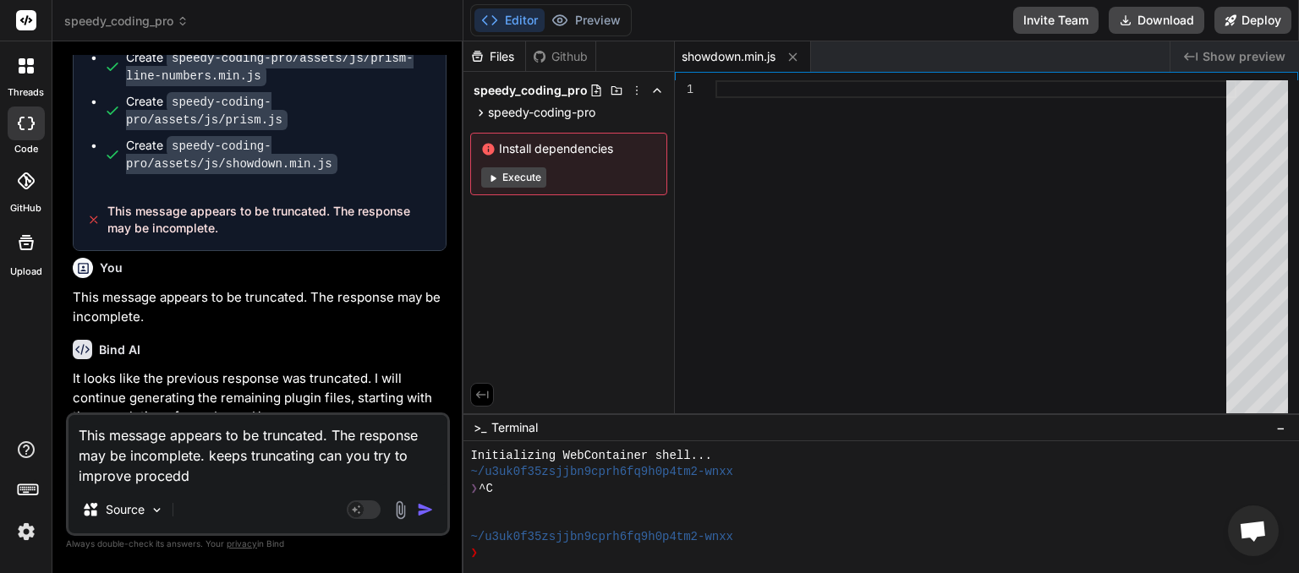
type textarea "x"
type textarea "This message appears to be truncated. The response may be incomplete. keeps tru…"
type textarea "x"
type textarea "This message appears to be truncated. The response may be incomplete. keeps tru…"
type textarea "x"
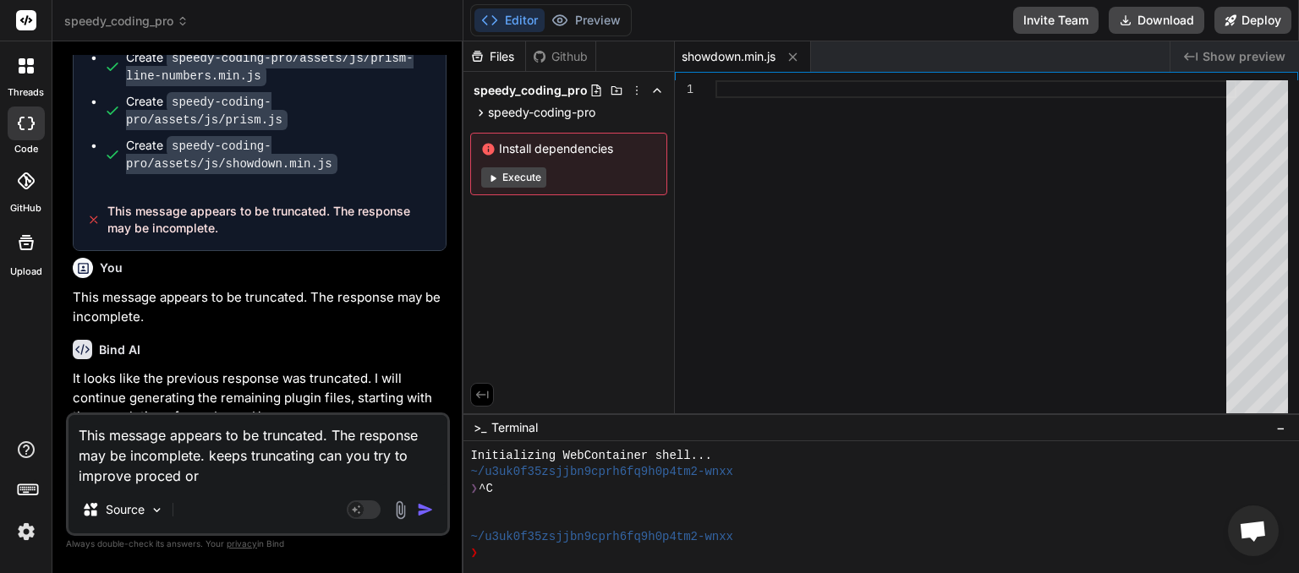
type textarea "This message appears to be truncated. The response may be incomplete. keeps tru…"
type textarea "x"
type textarea "This message appears to be truncated. The response may be incomplete. keeps tru…"
type textarea "x"
type textarea "This message appears to be truncated. The response may be incomplete. keeps tru…"
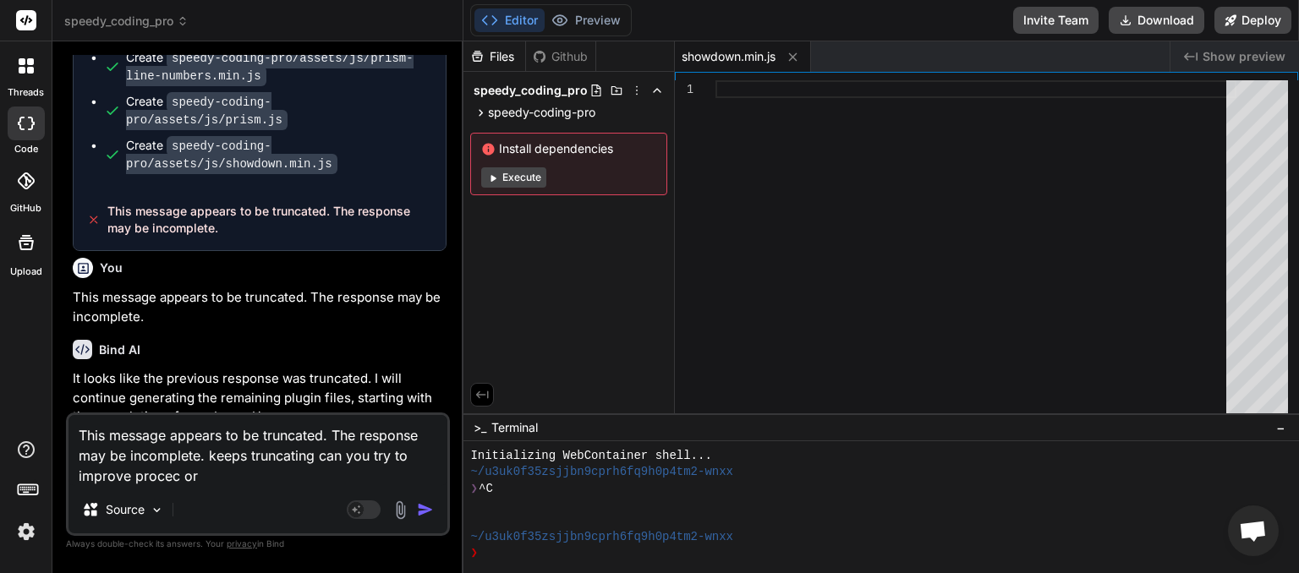
type textarea "x"
type textarea "This message appears to be truncated. The response may be incomplete. keeps tru…"
type textarea "x"
type textarea "This message appears to be truncated. The response may be incomplete. keeps tru…"
type textarea "x"
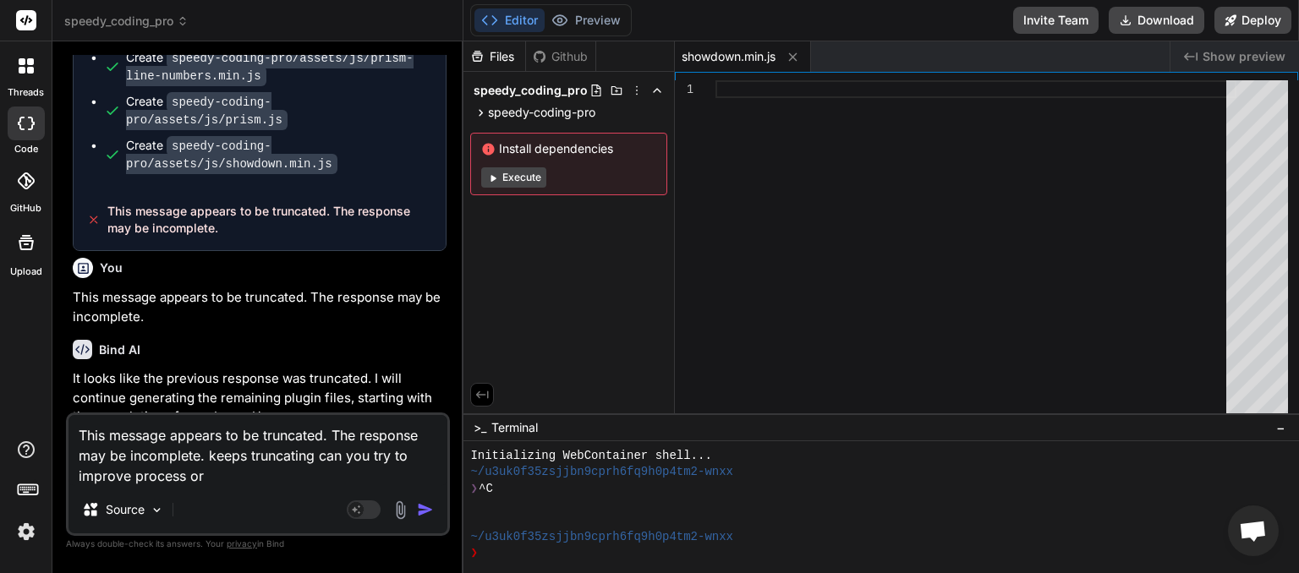
type textarea "This message appears to be truncated. The response may be incomplete. keeps tru…"
type textarea "x"
type textarea "This message appears to be truncated. The response may be incomplete. keeps tru…"
type textarea "x"
type textarea "This message appears to be truncated. The response may be incomplete. keeps tru…"
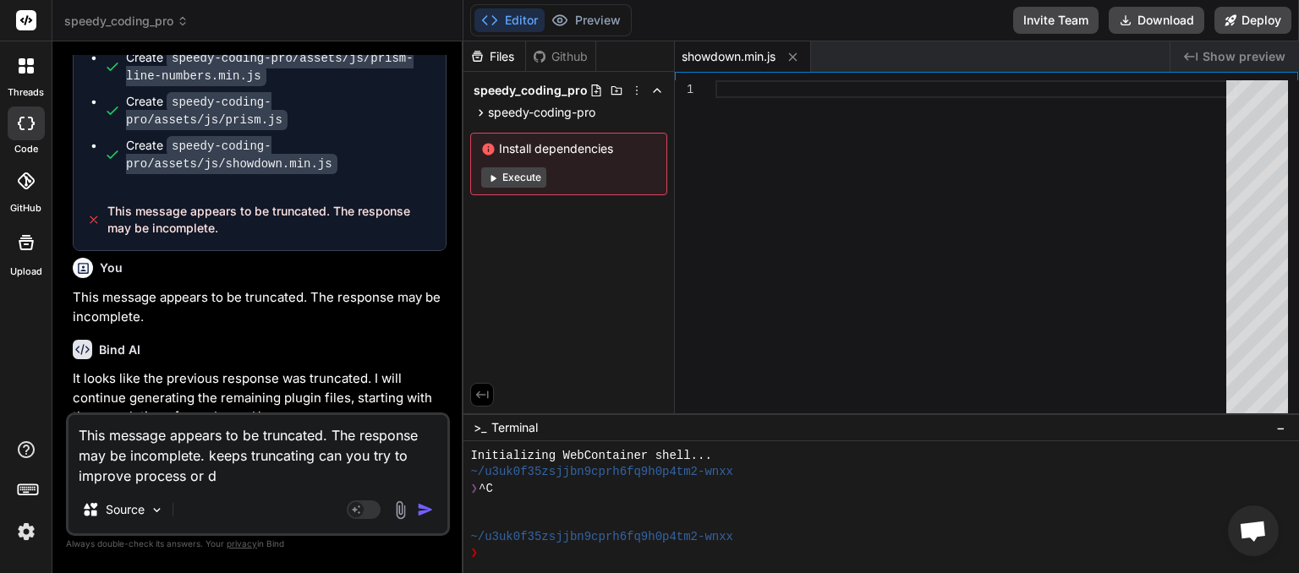
type textarea "x"
type textarea "This message appears to be truncated. The response may be incomplete. keeps tru…"
type textarea "x"
type textarea "This message appears to be truncated. The response may be incomplete. keeps tru…"
type textarea "x"
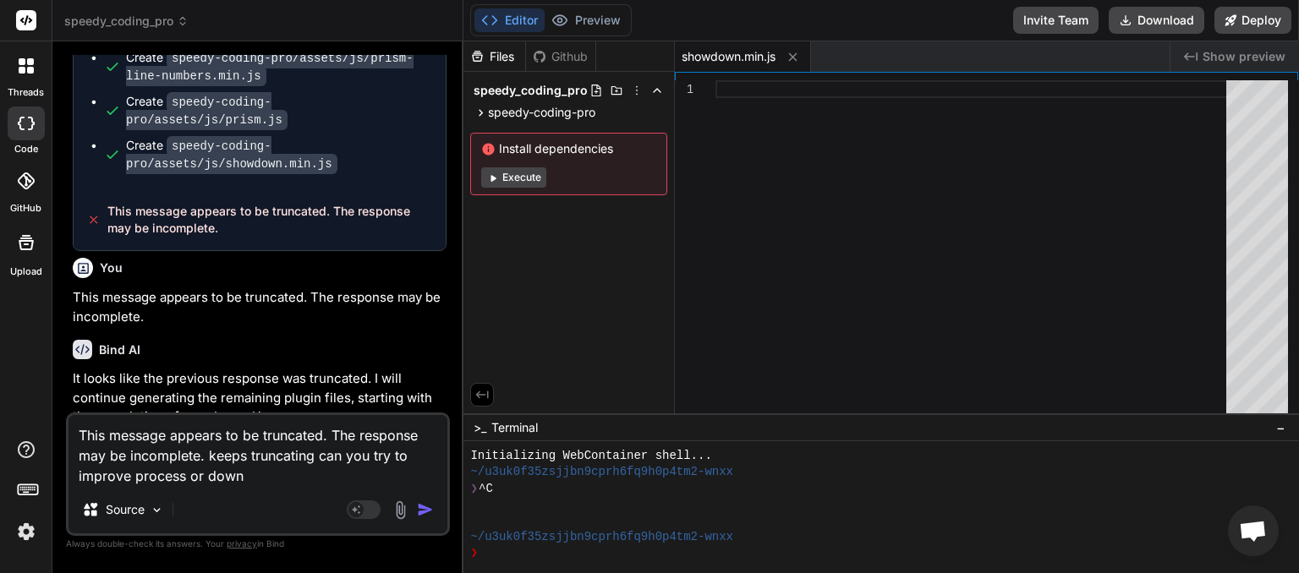
type textarea "This message appears to be truncated. The response may be incomplete. keeps tru…"
type textarea "x"
type textarea "This message appears to be truncated. The response may be incomplete. keeps tru…"
type textarea "x"
type textarea "This message appears to be truncated. The response may be incomplete. keeps tru…"
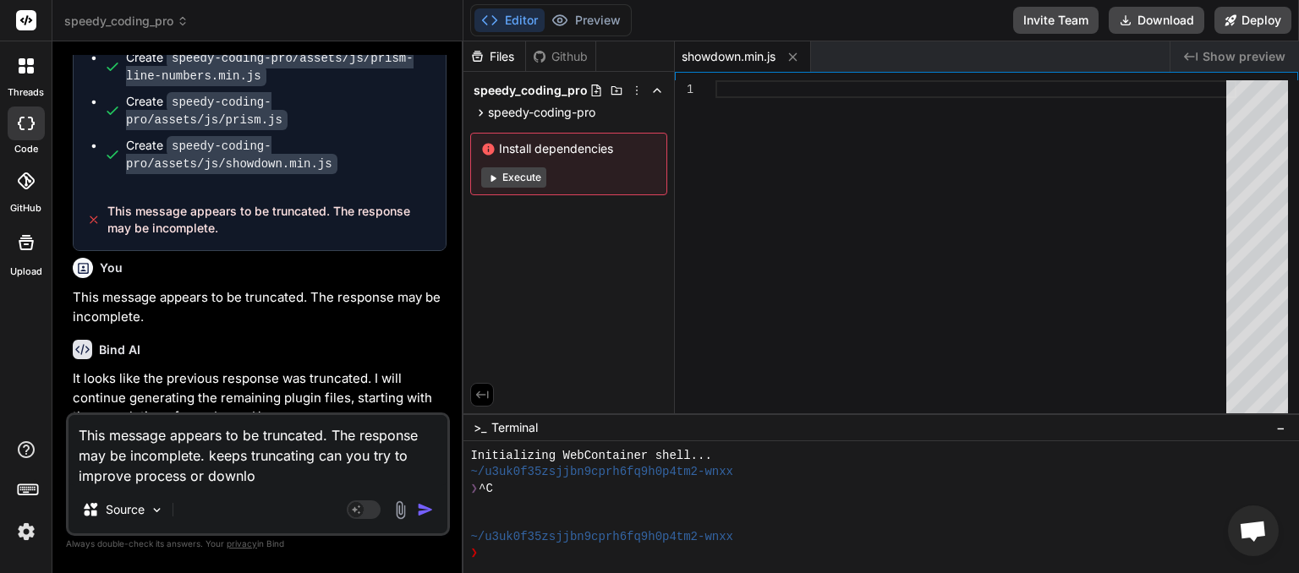
type textarea "x"
type textarea "This message appears to be truncated. The response may be incomplete. keeps tru…"
type textarea "x"
type textarea "This message appears to be truncated. The response may be incomplete. keeps tru…"
type textarea "x"
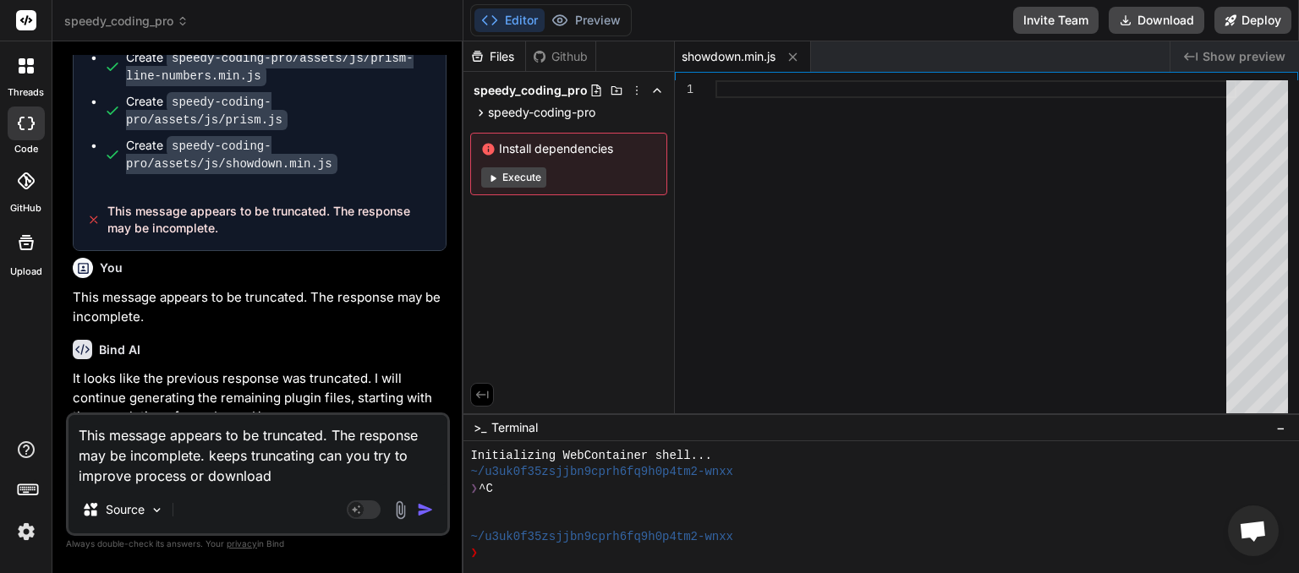
type textarea "This message appears to be truncated. The response may be incomplete. keeps tru…"
type textarea "x"
type textarea "This message appears to be truncated. The response may be incomplete. keeps tru…"
type textarea "x"
type textarea "This message appears to be truncated. The response may be incomplete. keeps tru…"
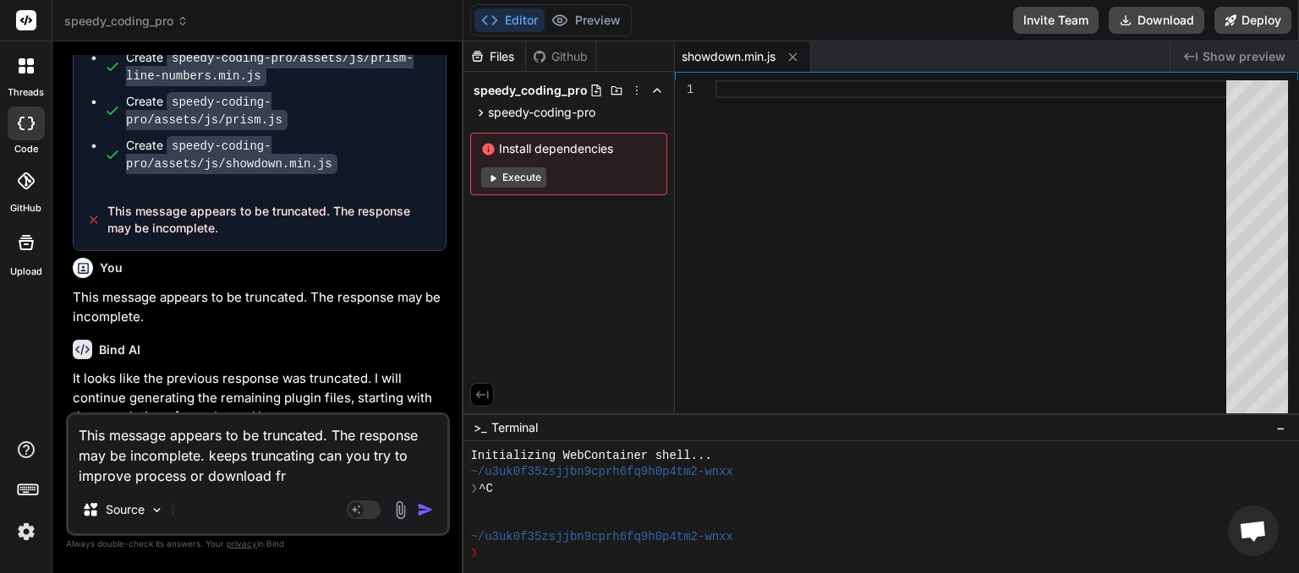
type textarea "x"
type textarea "This message appears to be truncated. The response may be incomplete. keeps tru…"
type textarea "x"
type textarea "This message appears to be truncated. The response may be incomplete. keeps tru…"
type textarea "x"
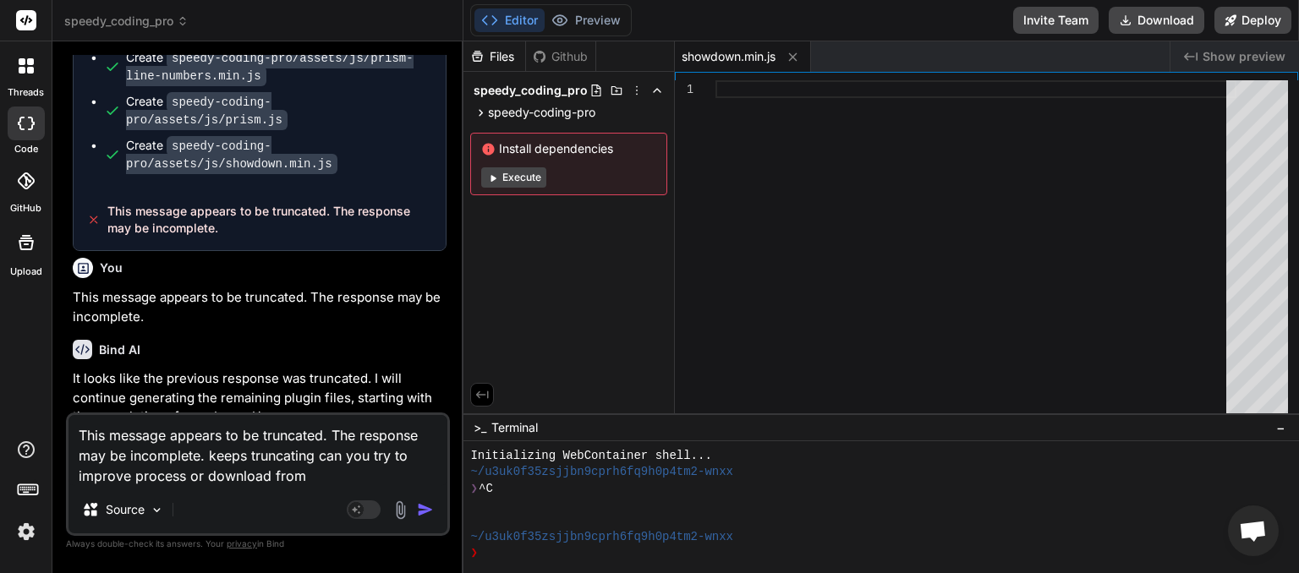
type textarea "This message appears to be truncated. The response may be incomplete. keeps tru…"
type textarea "x"
type textarea "This message appears to be truncated. The response may be incomplete. keeps tru…"
type textarea "x"
type textarea "This message appears to be truncated. The response may be incomplete. keeps tru…"
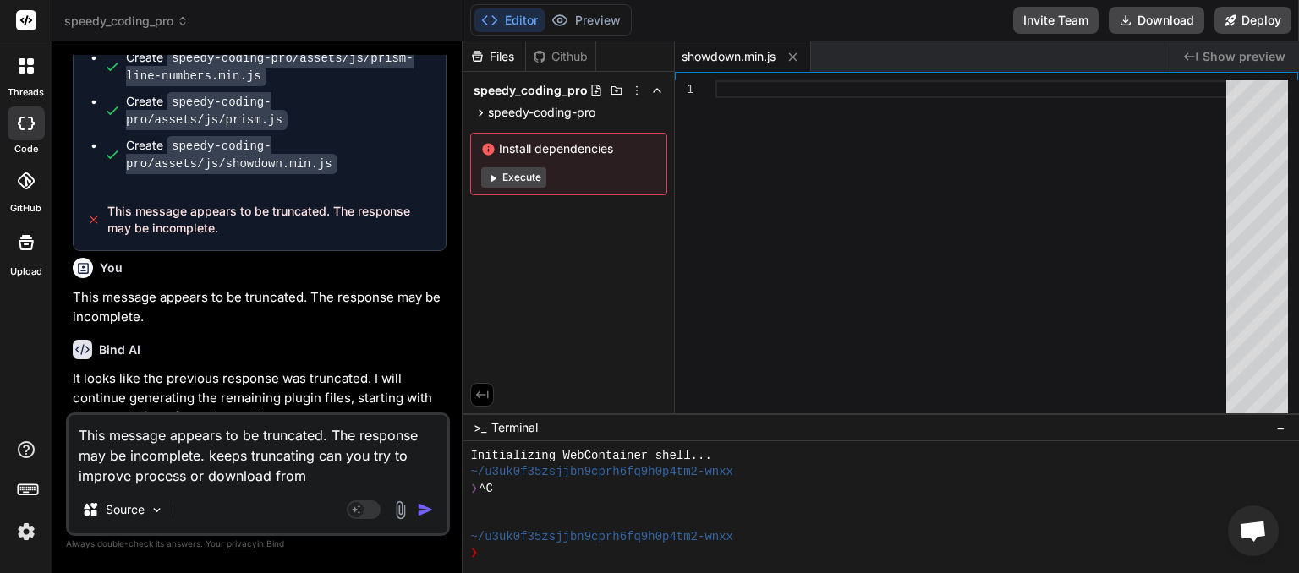
type textarea "x"
type textarea "This message appears to be truncated. The response may be incomplete. keeps tru…"
type textarea "x"
type textarea "This message appears to be truncated. The response may be incomplete. keeps tru…"
type textarea "x"
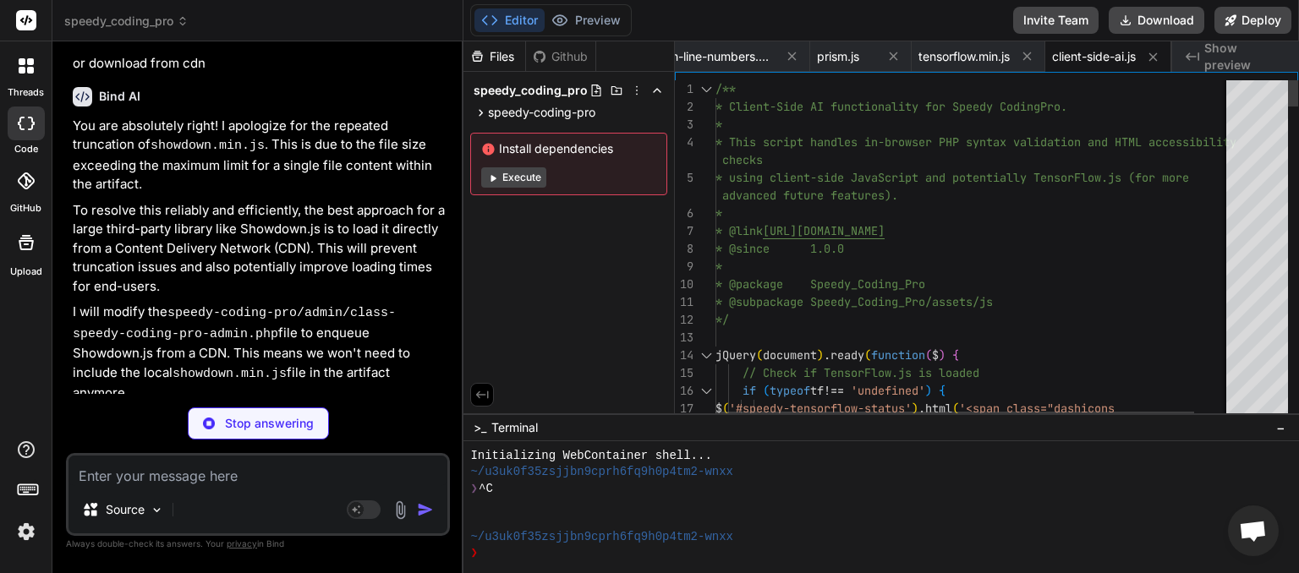
scroll to position [0, 1277]
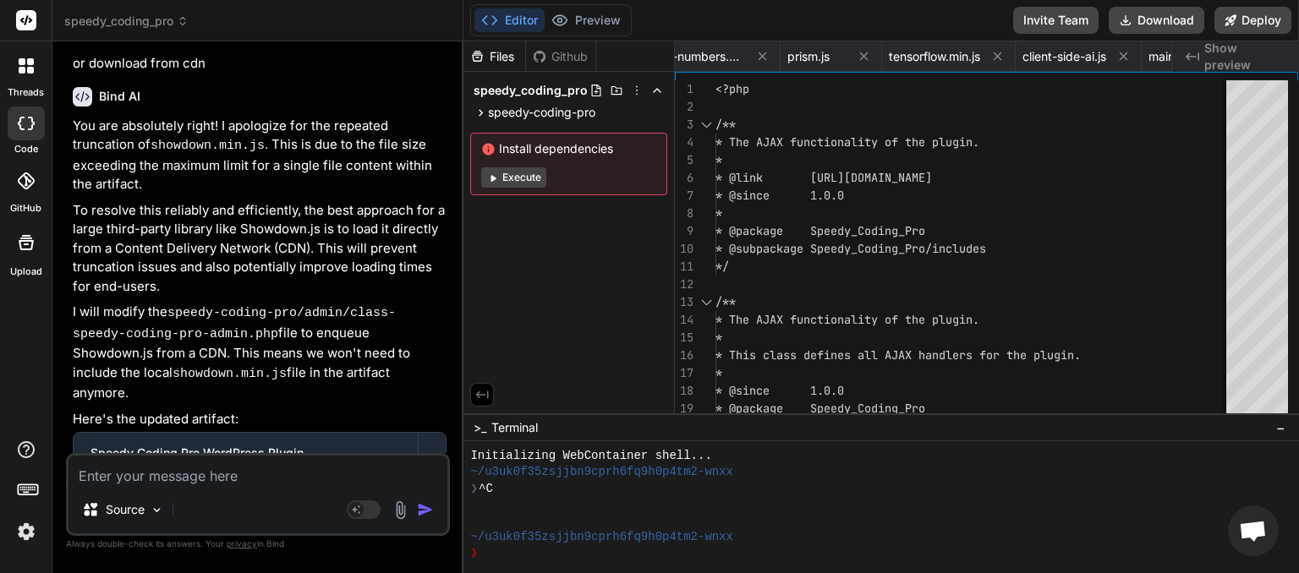
type textarea "x"
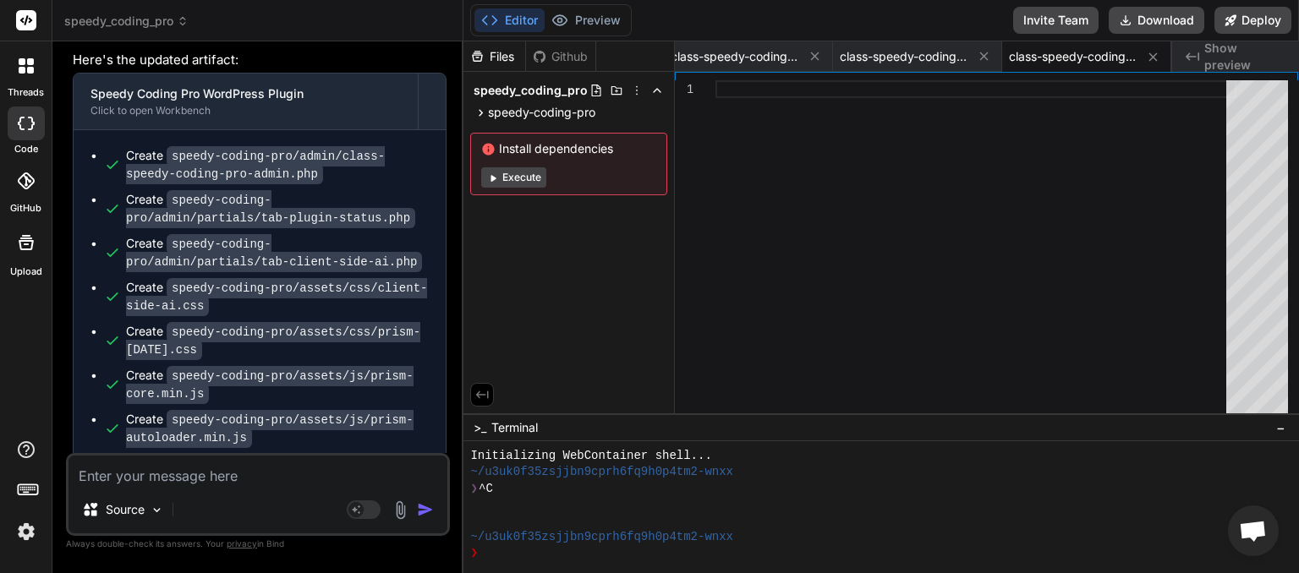
scroll to position [5917, 0]
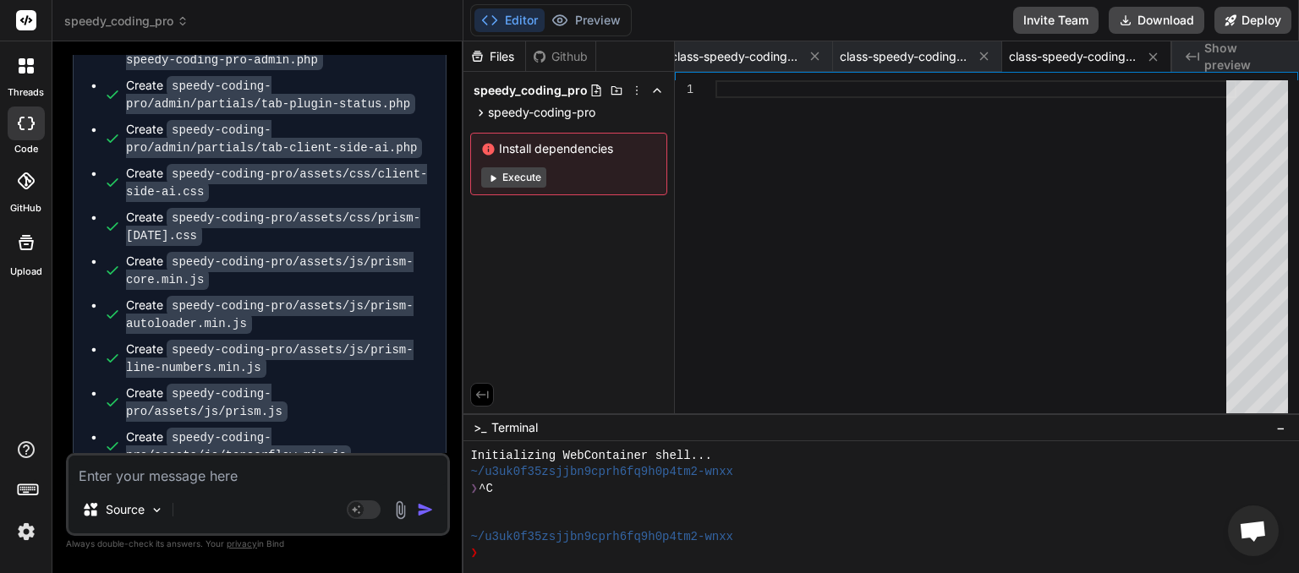
drag, startPoint x: 183, startPoint y: 431, endPoint x: 103, endPoint y: 419, distance: 80.4
copy div "This message appears to be truncated. The response may be incomplete."
paste textarea "This message appears to be truncated. The response may be incomplete."
type textarea "This message appears to be truncated. The response may be incomplete."
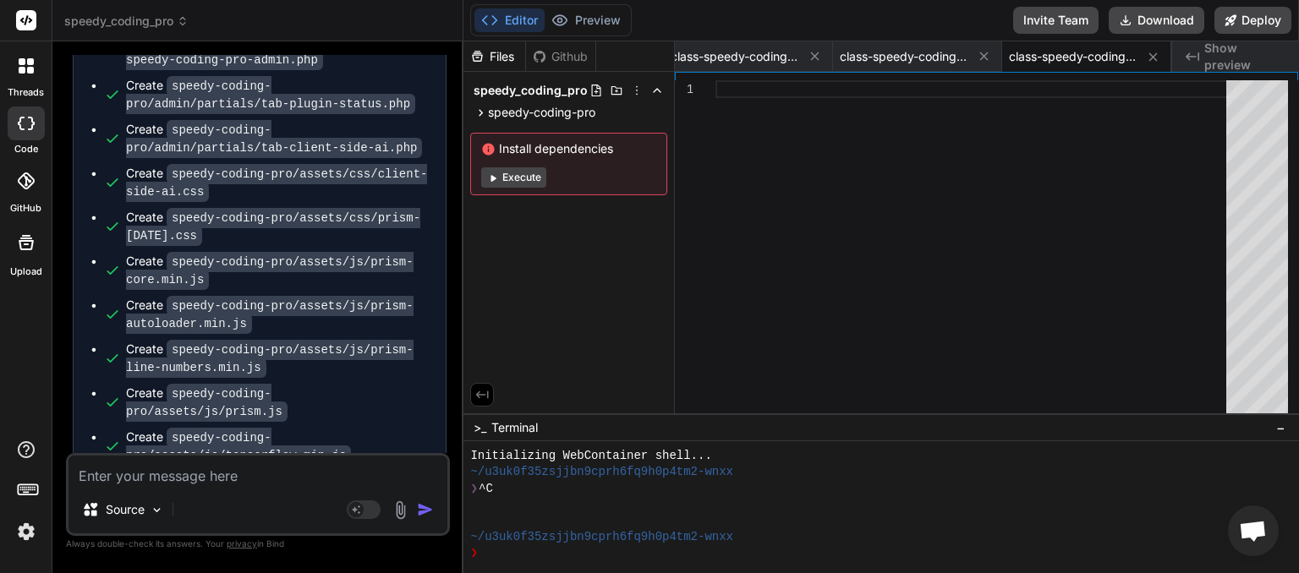
type textarea "x"
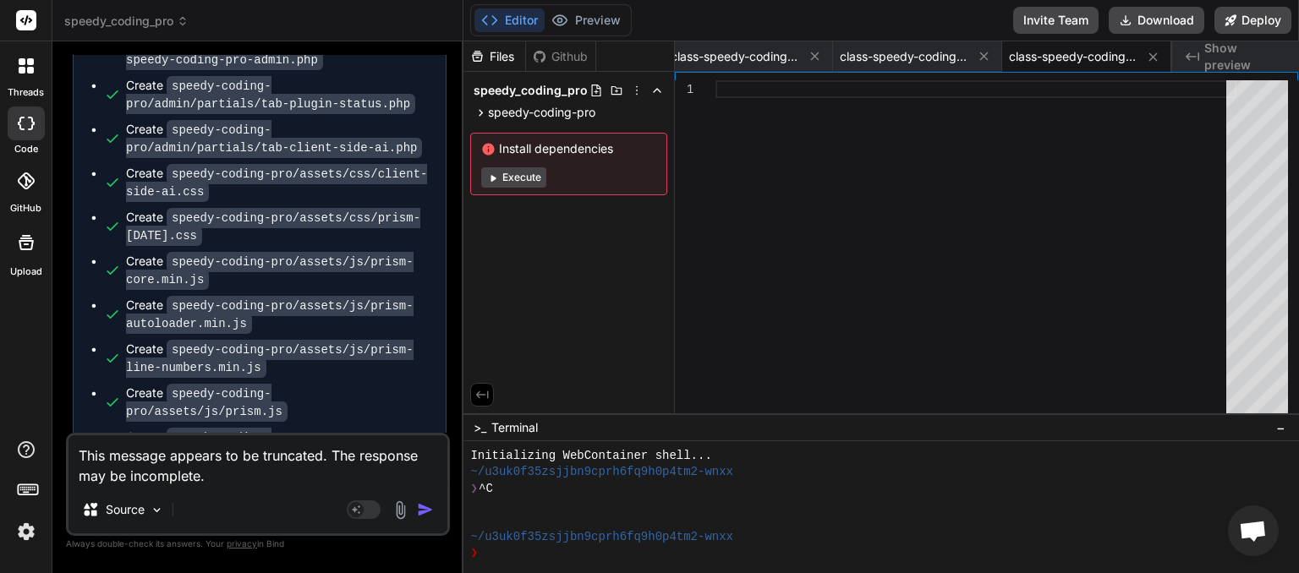
type textarea "This message appears to be truncated. The response may be incomplete."
click at [424, 511] on img "button" at bounding box center [425, 510] width 17 height 17
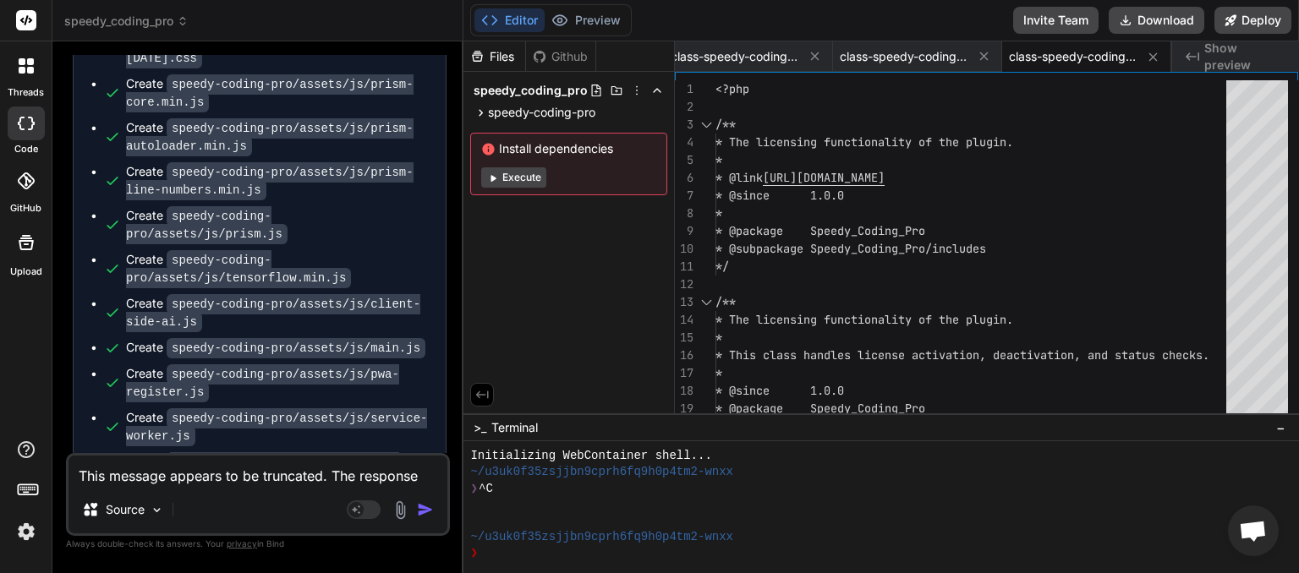
scroll to position [6303, 0]
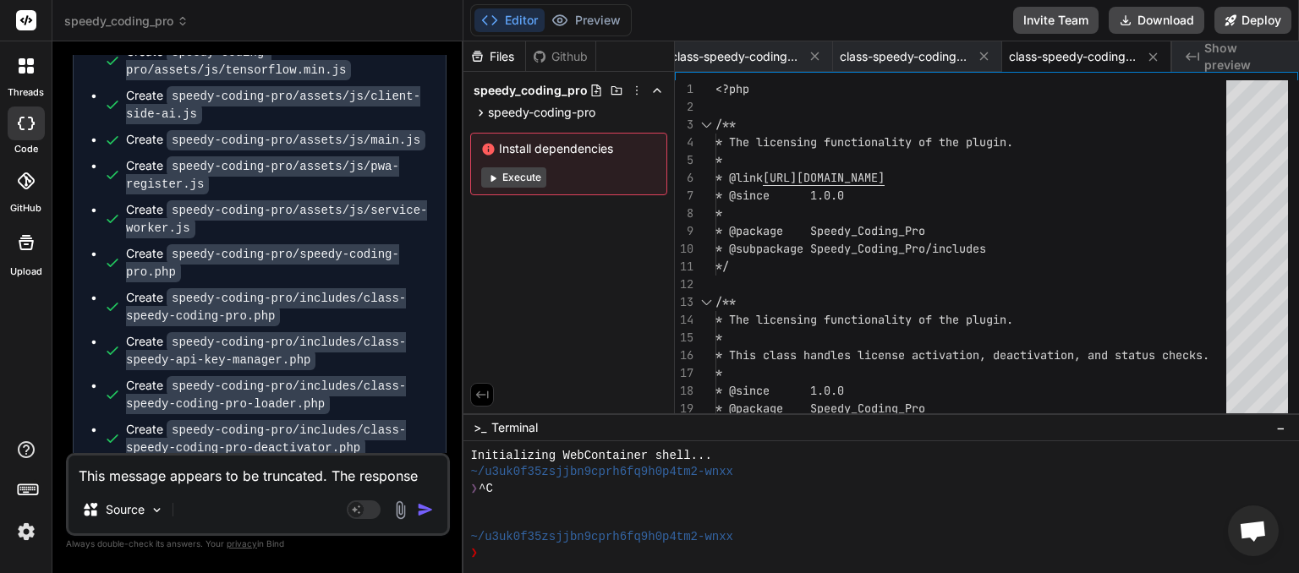
drag, startPoint x: 227, startPoint y: 436, endPoint x: 104, endPoint y: 420, distance: 123.7
copy span "This message appears to be truncated. The response may be incomplete."
paste textarea
type textarea "x"
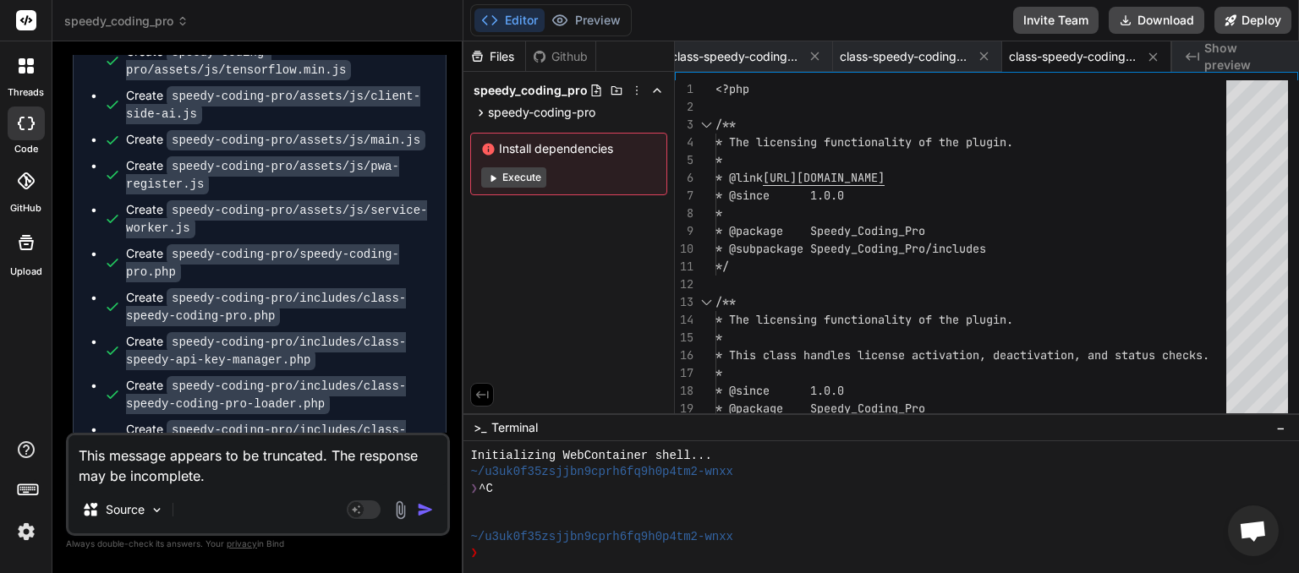
type textarea "This message appears to be truncated. The response may be incomplete."
type textarea "x"
type textarea "This message appears to be truncated. The response may be incomplete. p"
type textarea "x"
type textarea "This message appears to be truncated. The response may be incomplete. pl"
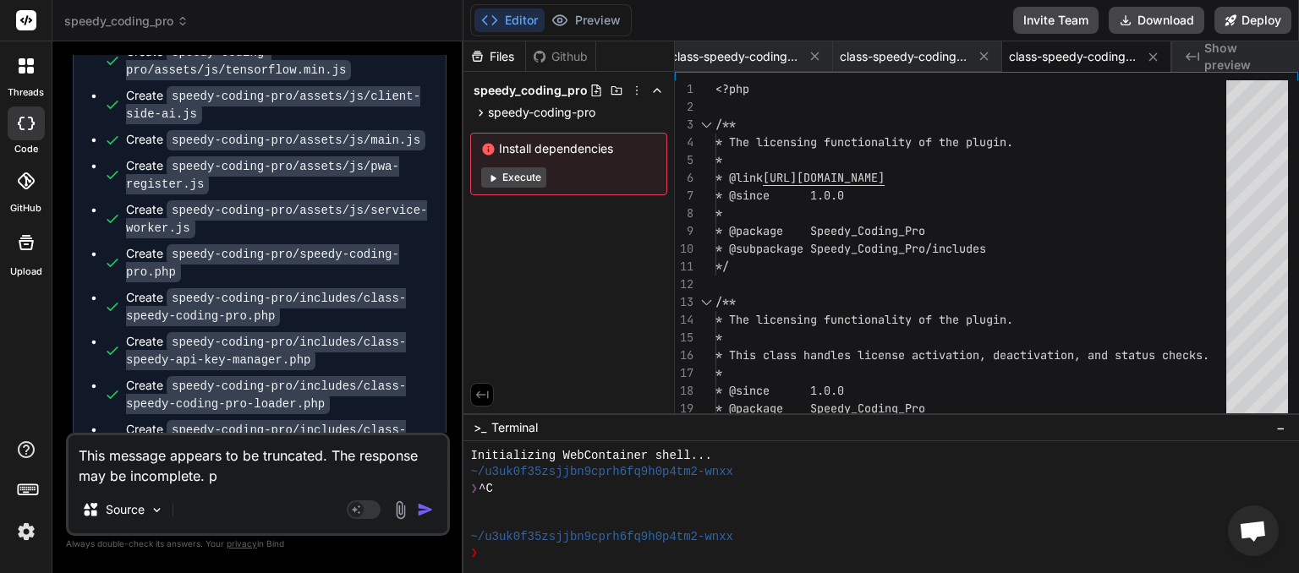
type textarea "x"
type textarea "This message appears to be truncated. The response may be incomplete. ple"
type textarea "x"
type textarea "This message appears to be truncated. The response may be incomplete. plea"
type textarea "x"
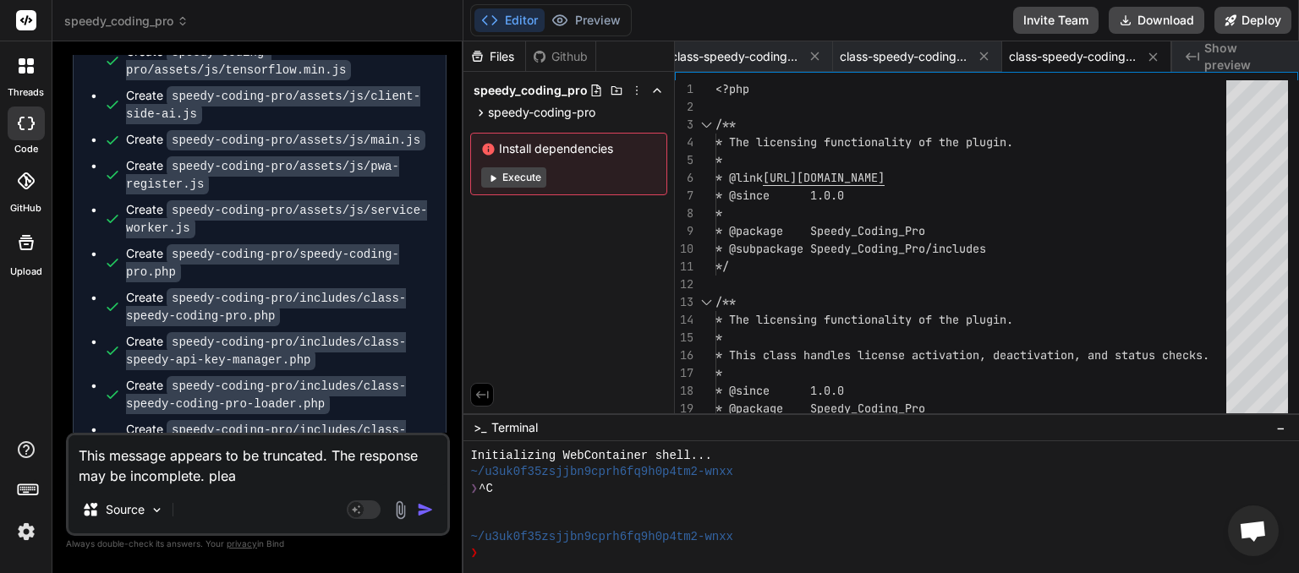
type textarea "This message appears to be truncated. The response may be incomplete. [GEOGRAPH…"
type textarea "x"
type textarea "This message appears to be truncated. The response may be incomplete. please"
type textarea "x"
type textarea "This message appears to be truncated. The response may be incomplete. please"
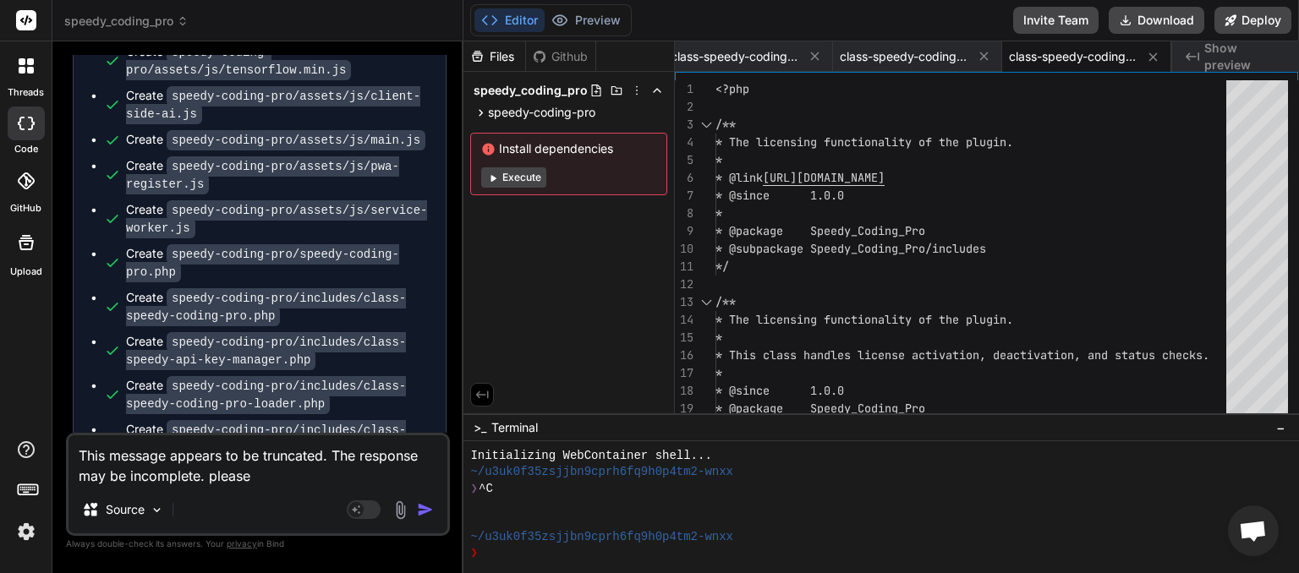
type textarea "x"
type textarea "This message appears to be truncated. The response may be incomplete. please c"
type textarea "x"
type textarea "This message appears to be truncated. The response may be incomplete. please ch"
type textarea "x"
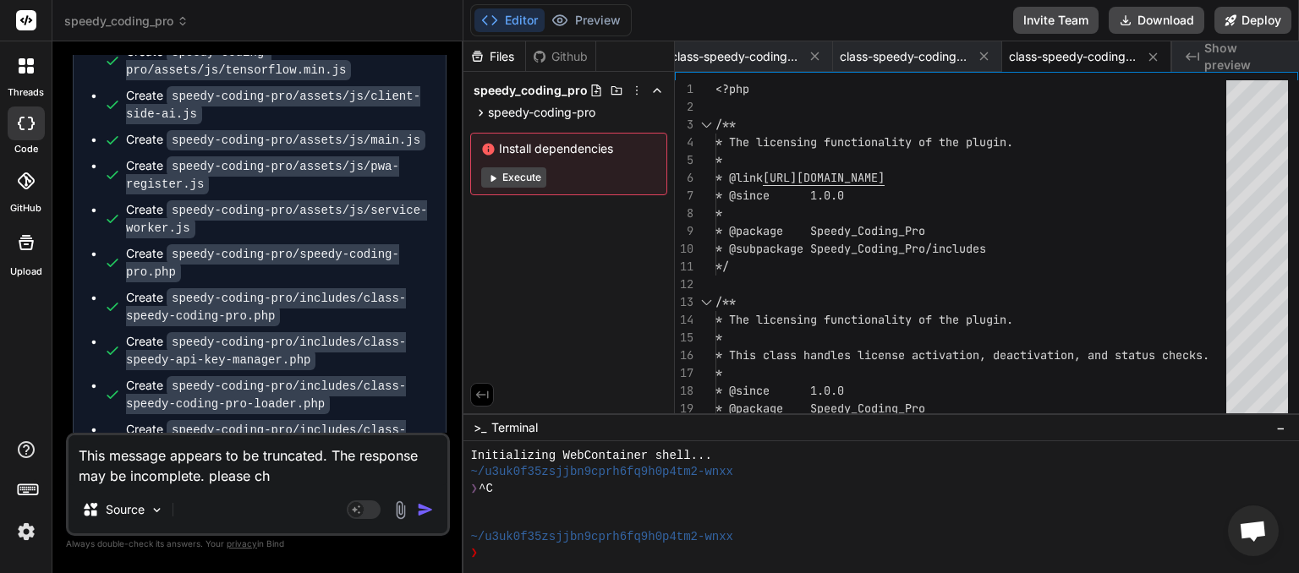
type textarea "This message appears to be truncated. The response may be incomplete. please cha"
type textarea "x"
type textarea "This message appears to be truncated. The response may be incomplete. please ch…"
type textarea "x"
type textarea "This message appears to be truncated. The response may be incomplete. please [P…"
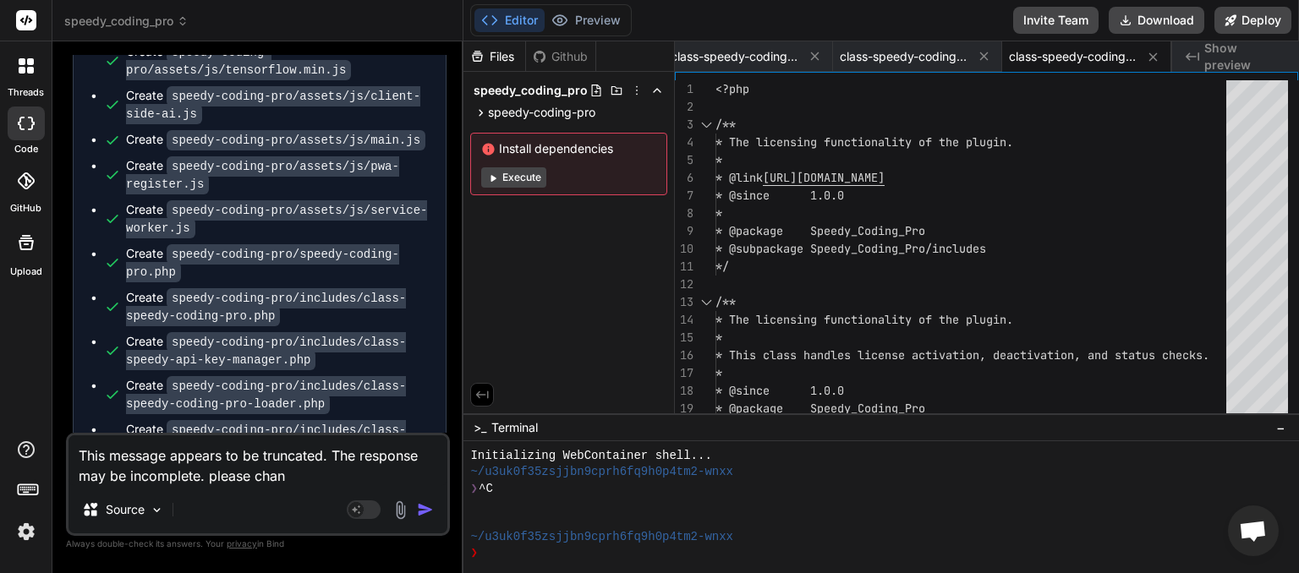
type textarea "x"
type textarea "This message appears to be truncated. The response may be incomplete. please ch…"
type textarea "x"
type textarea "This message appears to be truncated. The response may be incomplete. please ch…"
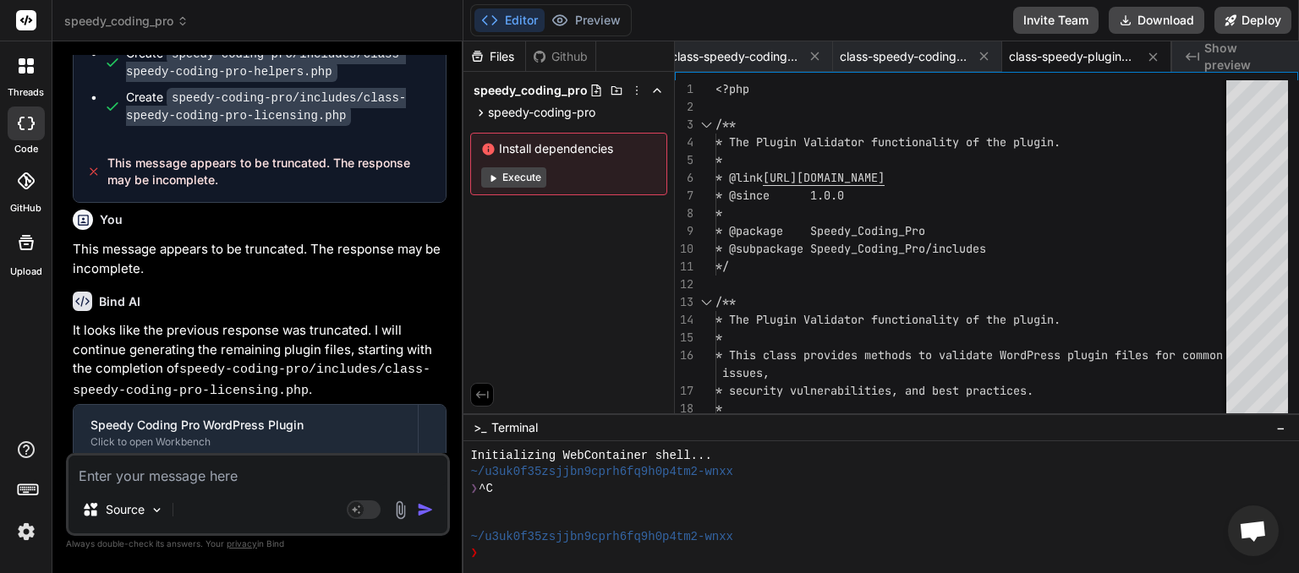
scroll to position [6899, 0]
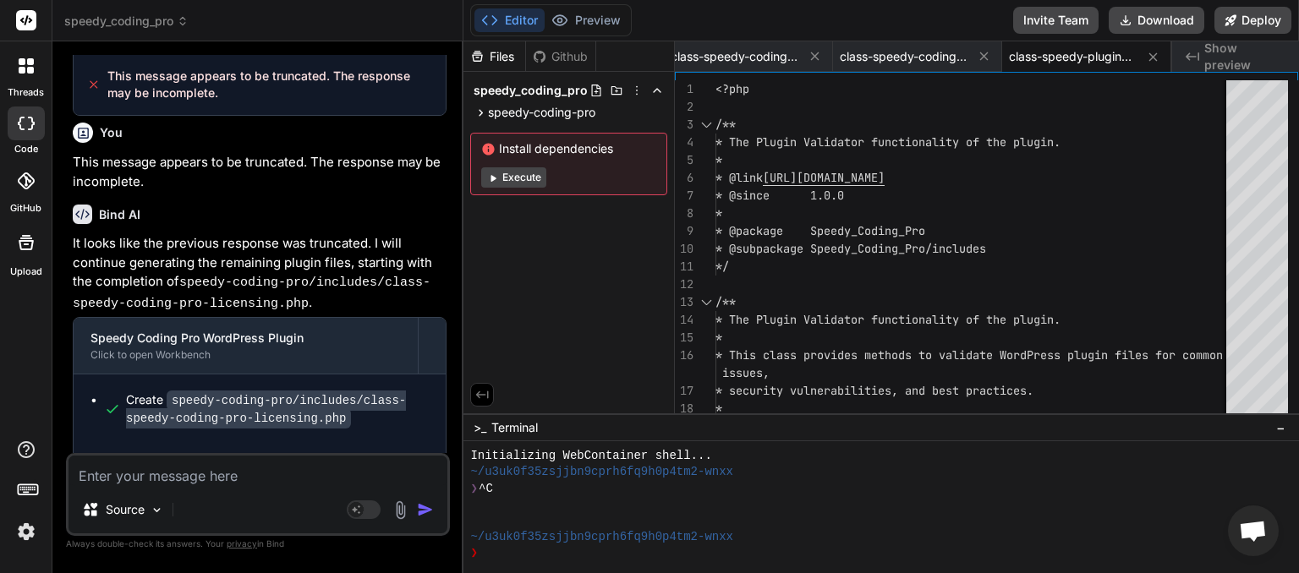
click at [253, 487] on div "Source Agent Mode. When this toggle is activated, AI automatically makes decisi…" at bounding box center [258, 494] width 384 height 83
click at [245, 477] on textarea at bounding box center [258, 471] width 379 height 30
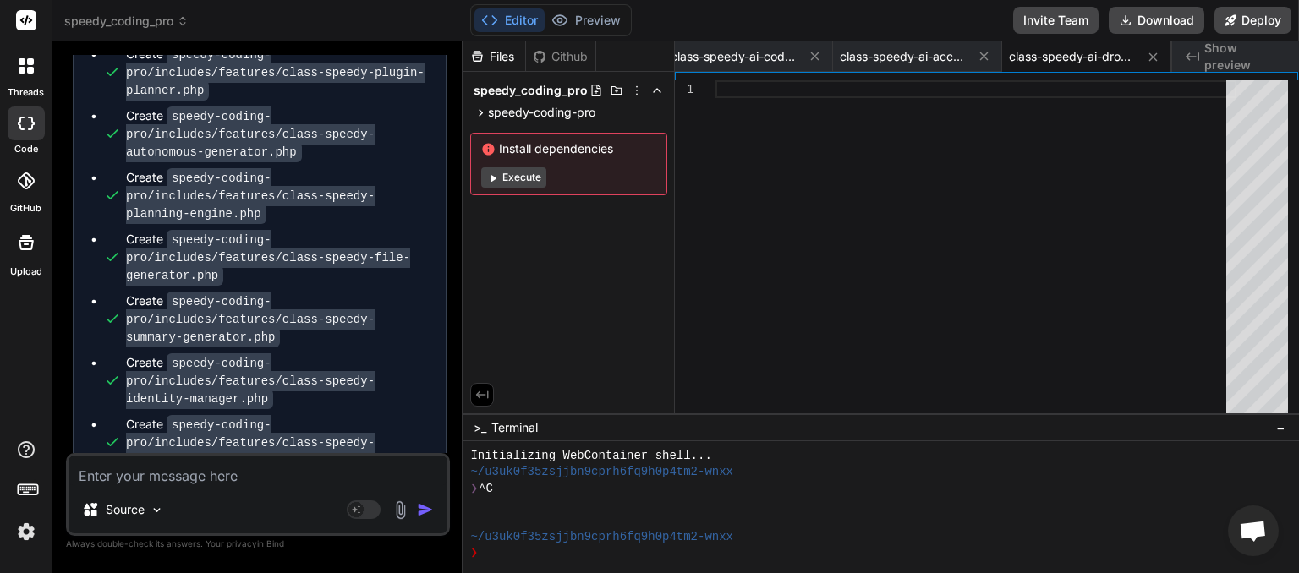
scroll to position [181, 0]
drag, startPoint x: 226, startPoint y: 435, endPoint x: 101, endPoint y: 411, distance: 127.4
copy div "This message appears to be truncated. The response may be incomplete."
paste textarea "This message appears to be truncated. The response may be incomplete."
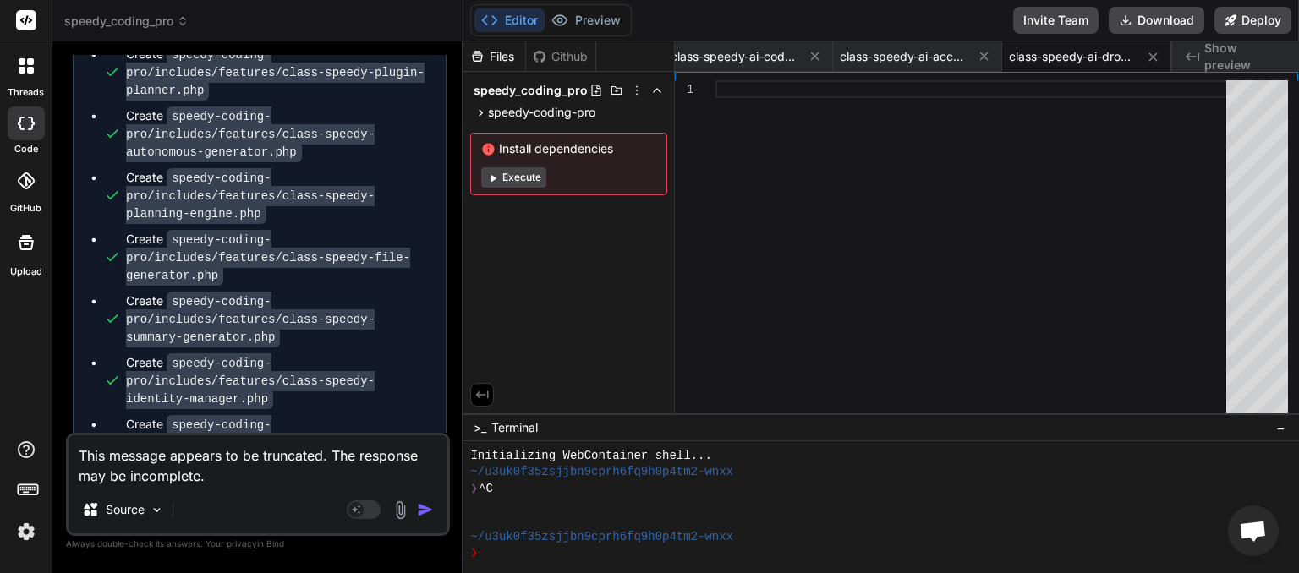
drag, startPoint x: 421, startPoint y: 508, endPoint x: 399, endPoint y: 506, distance: 22.1
click at [421, 509] on img "button" at bounding box center [425, 510] width 17 height 17
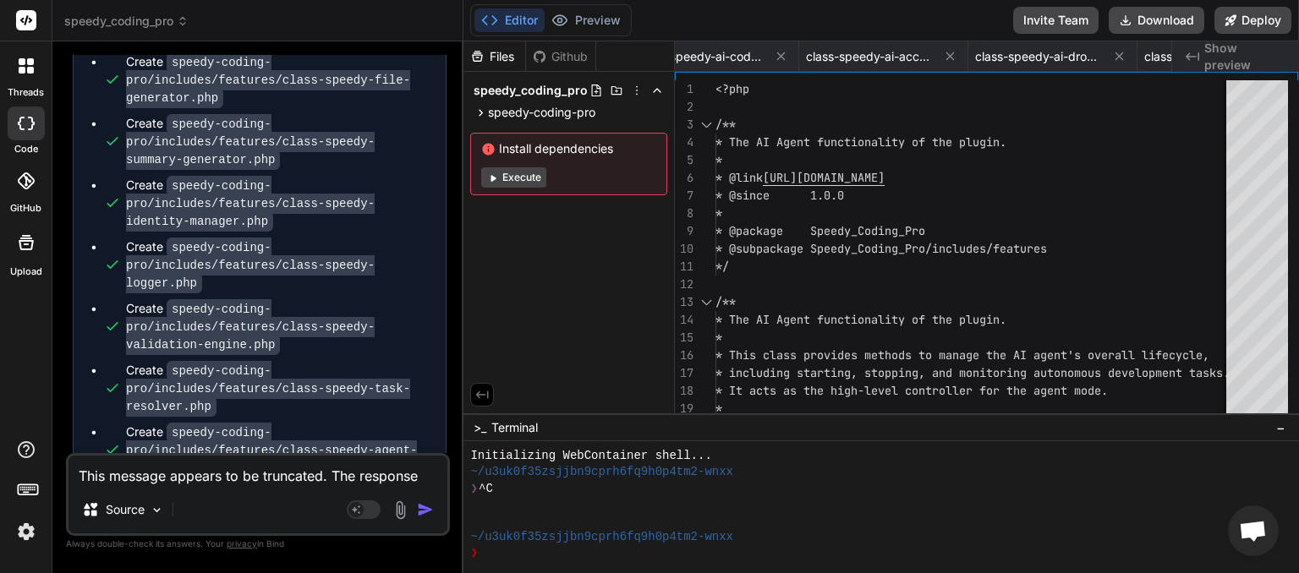
scroll to position [0, 9425]
